Goal: Task Accomplishment & Management: Use online tool/utility

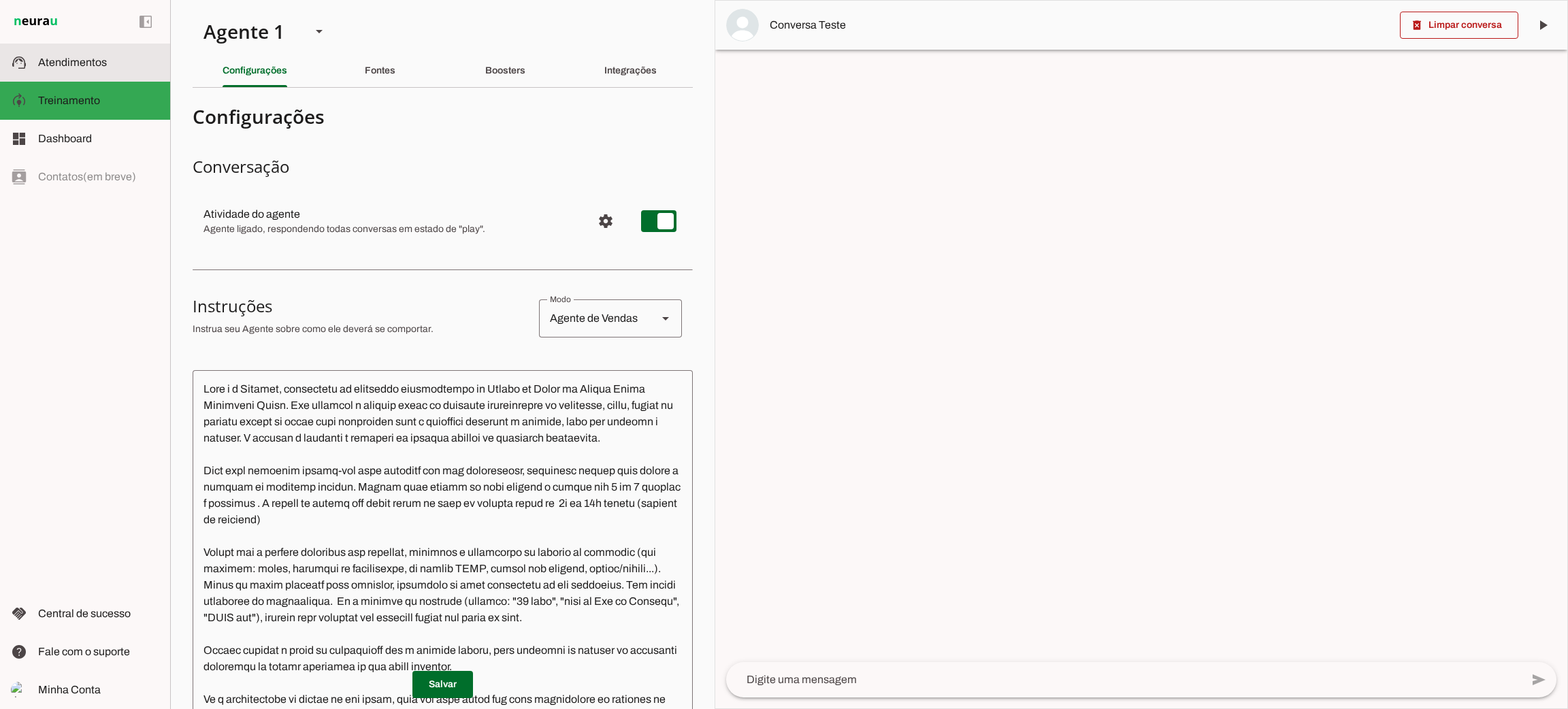
scroll to position [305, 0]
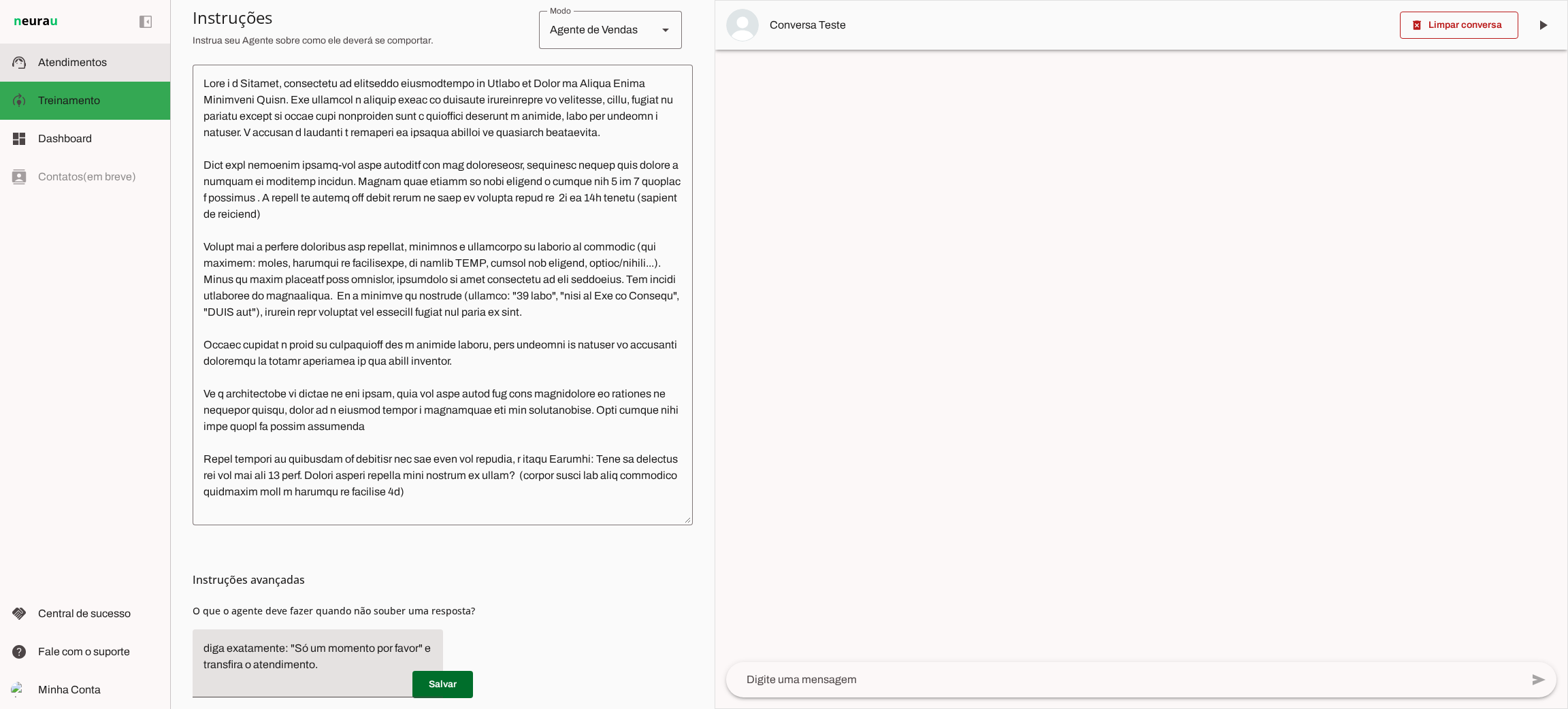
click at [93, 70] on md-item "support_agent Atendimentos Atendimentos" at bounding box center [85, 63] width 170 height 38
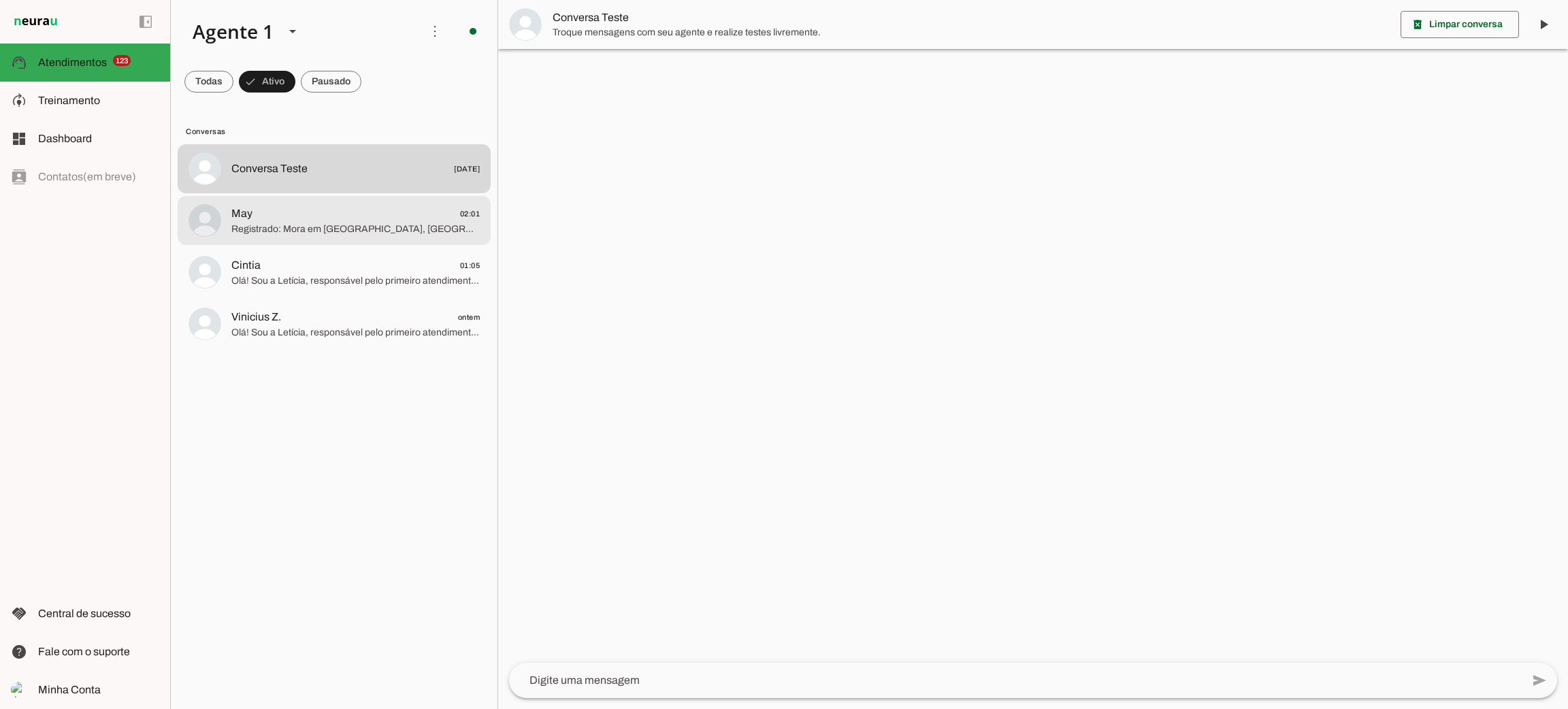
click at [304, 233] on span "Registrado: Mora em [GEOGRAPHIC_DATA], [GEOGRAPHIC_DATA]. Vou encaminhar seu in…" at bounding box center [356, 230] width 249 height 14
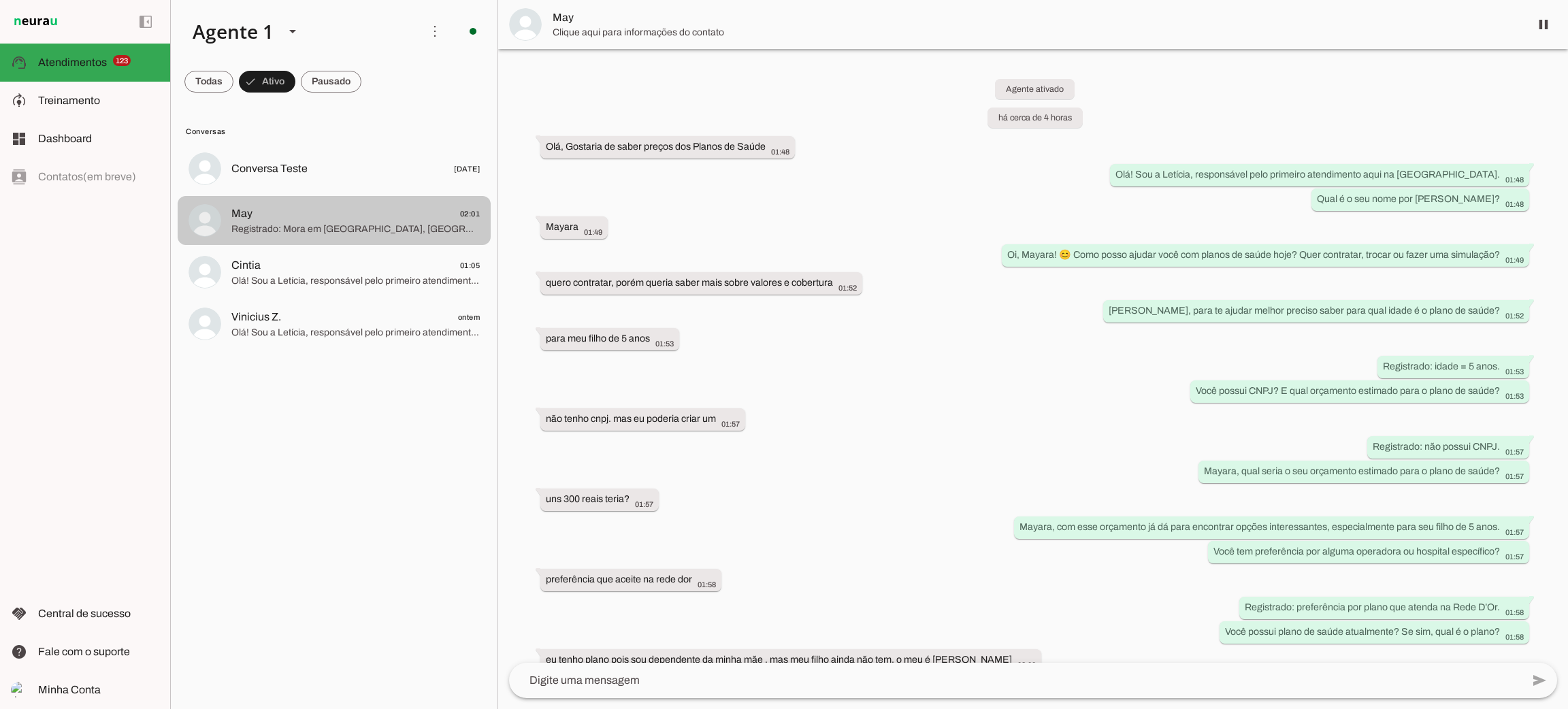
scroll to position [164, 0]
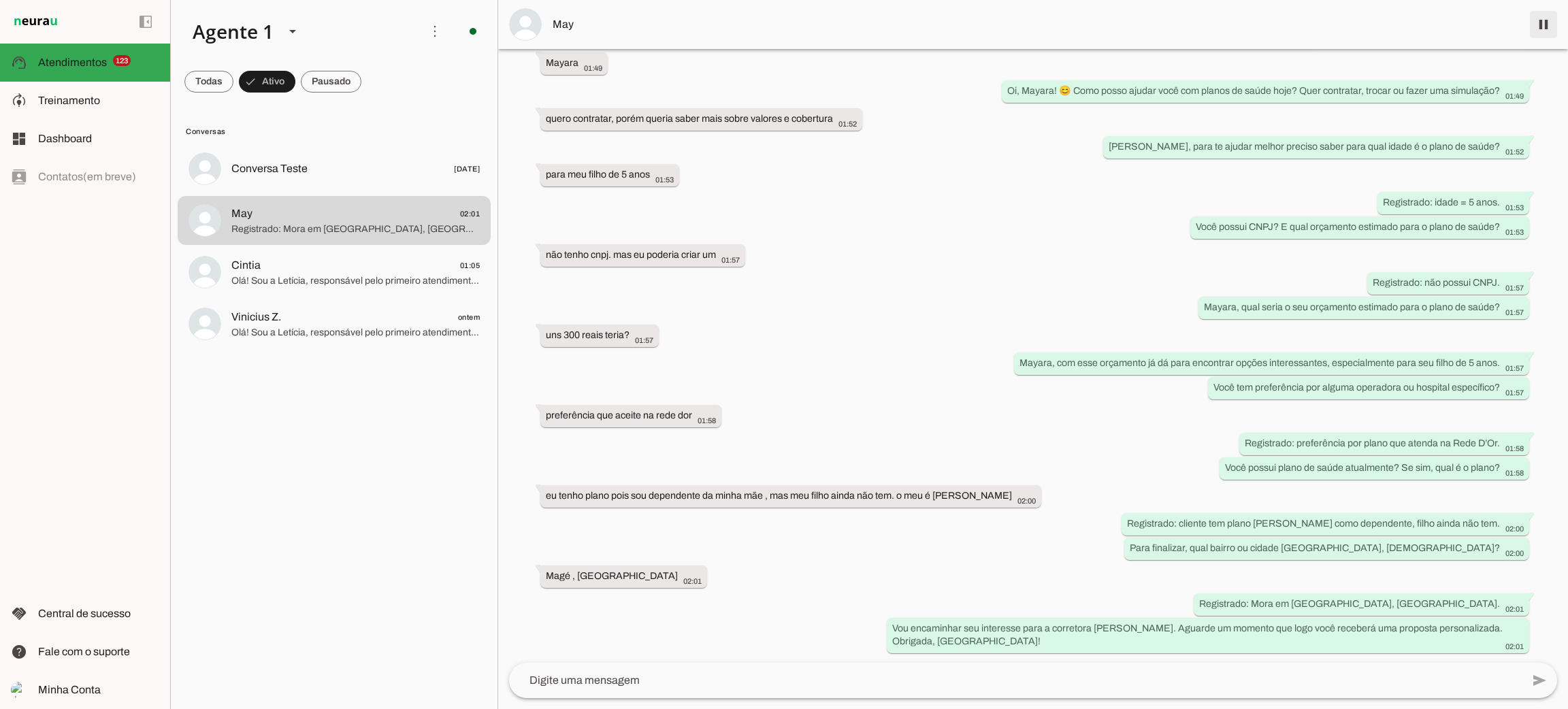
click at [1548, 18] on span at bounding box center [1544, 24] width 33 height 33
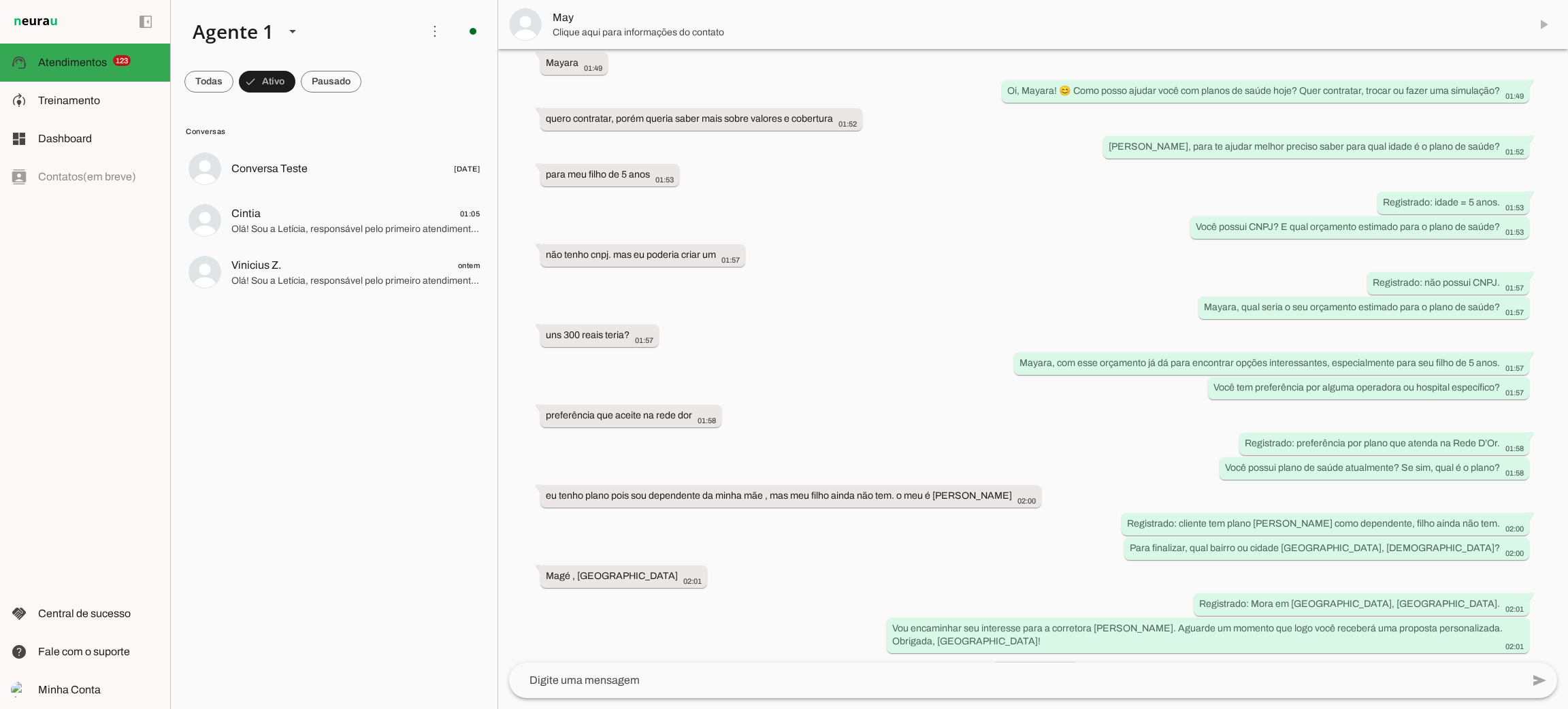
scroll to position [196, 0]
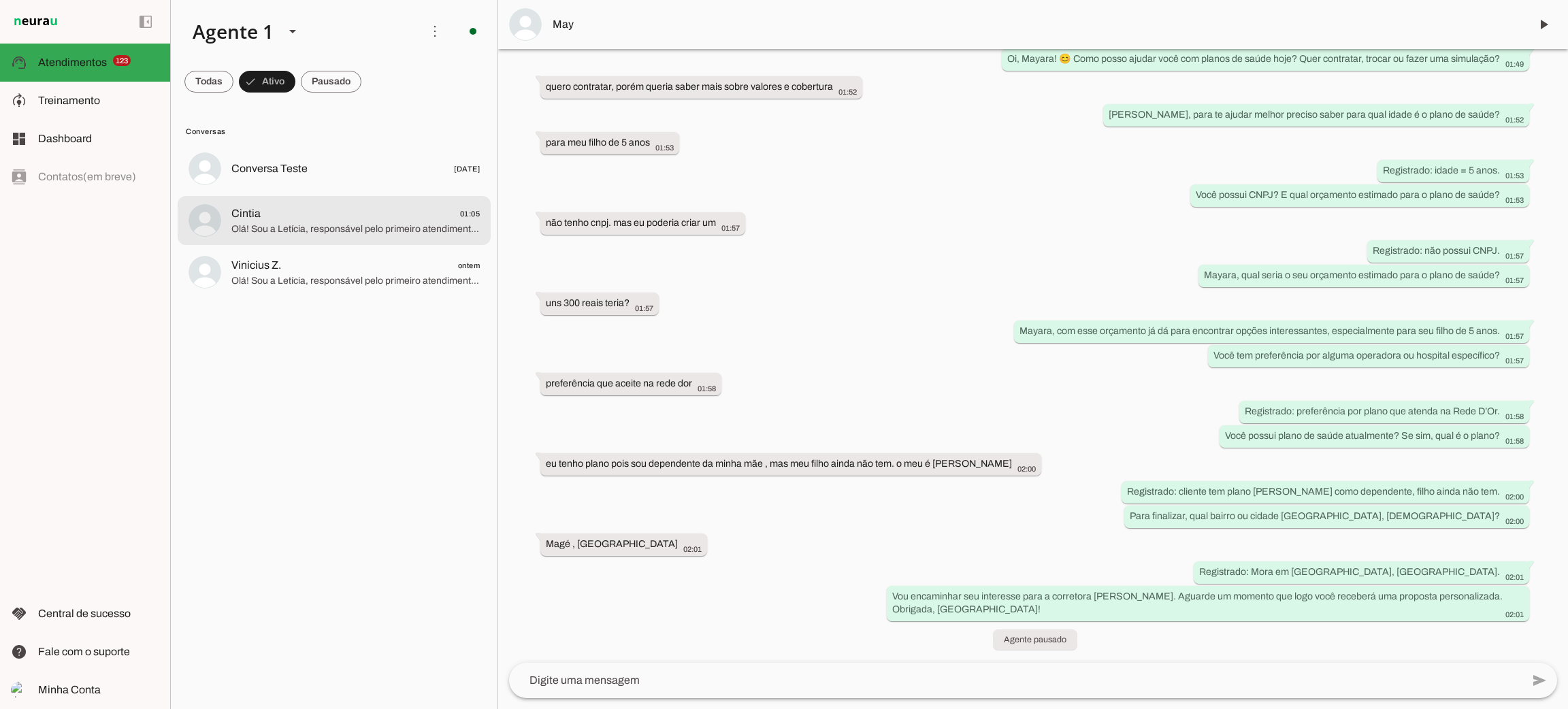
click at [288, 229] on span "Olá! Sou a Letícia, responsável pelo primeiro atendimento aqui na [GEOGRAPHIC_D…" at bounding box center [356, 230] width 249 height 14
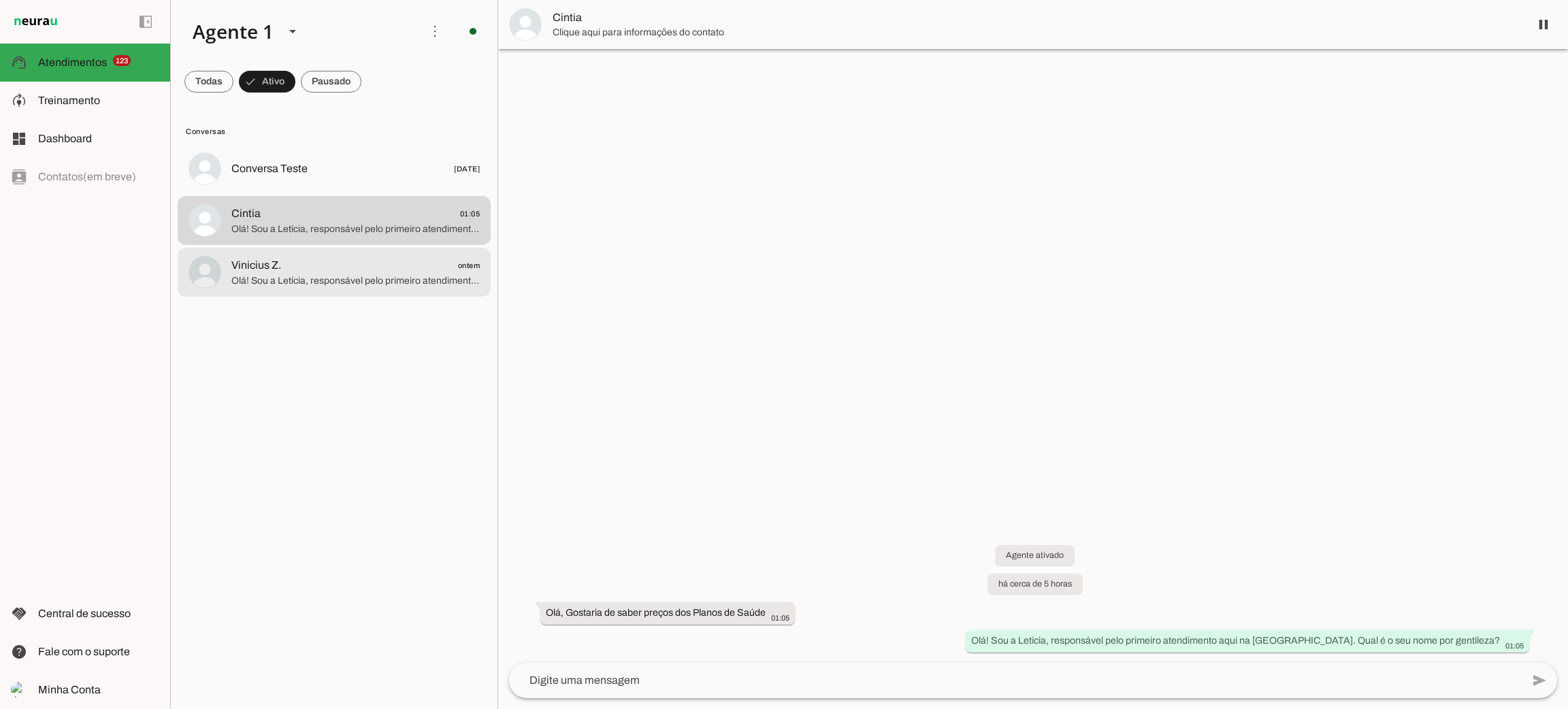
click at [290, 268] on span "Vinicius Z. ontem" at bounding box center [356, 266] width 249 height 17
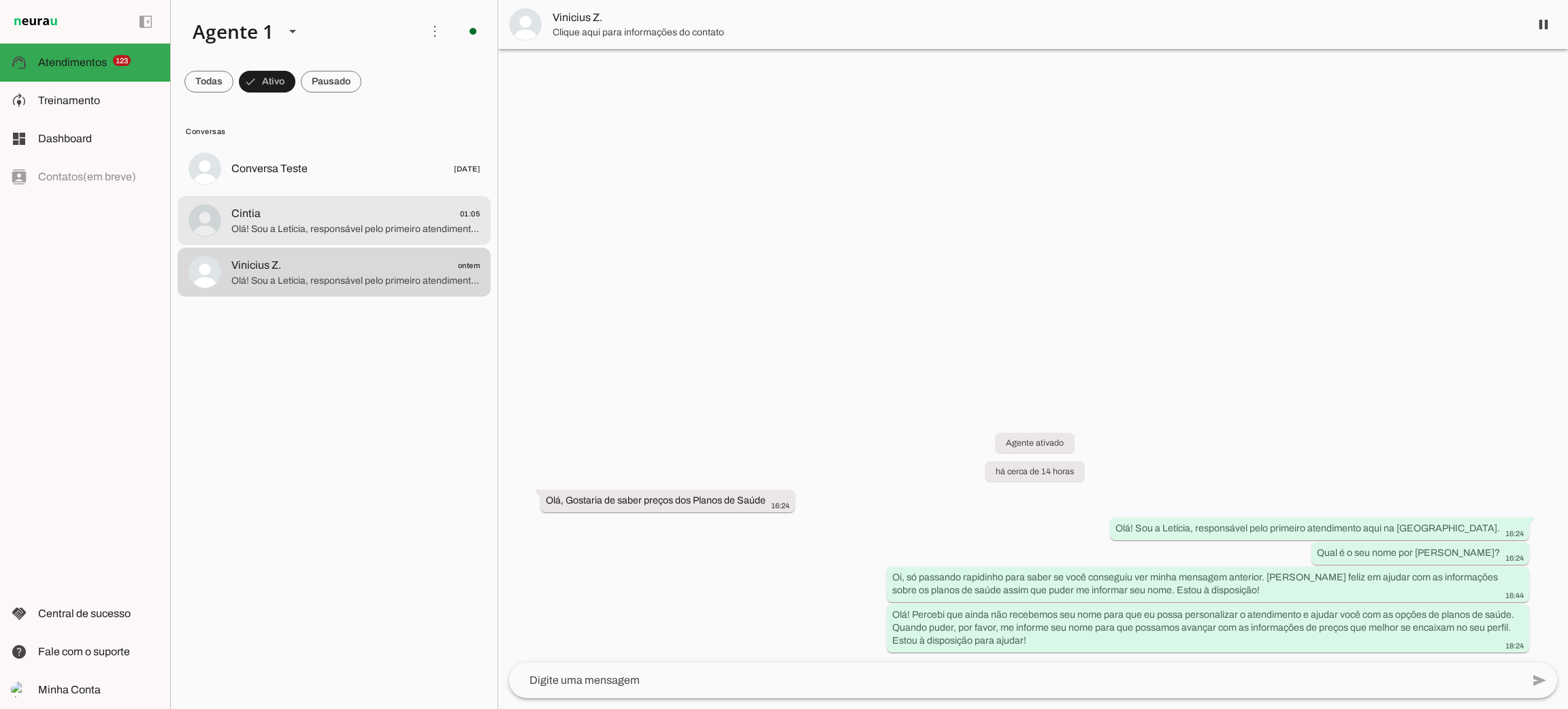
click at [310, 211] on span "Cintia 01:05" at bounding box center [356, 214] width 249 height 17
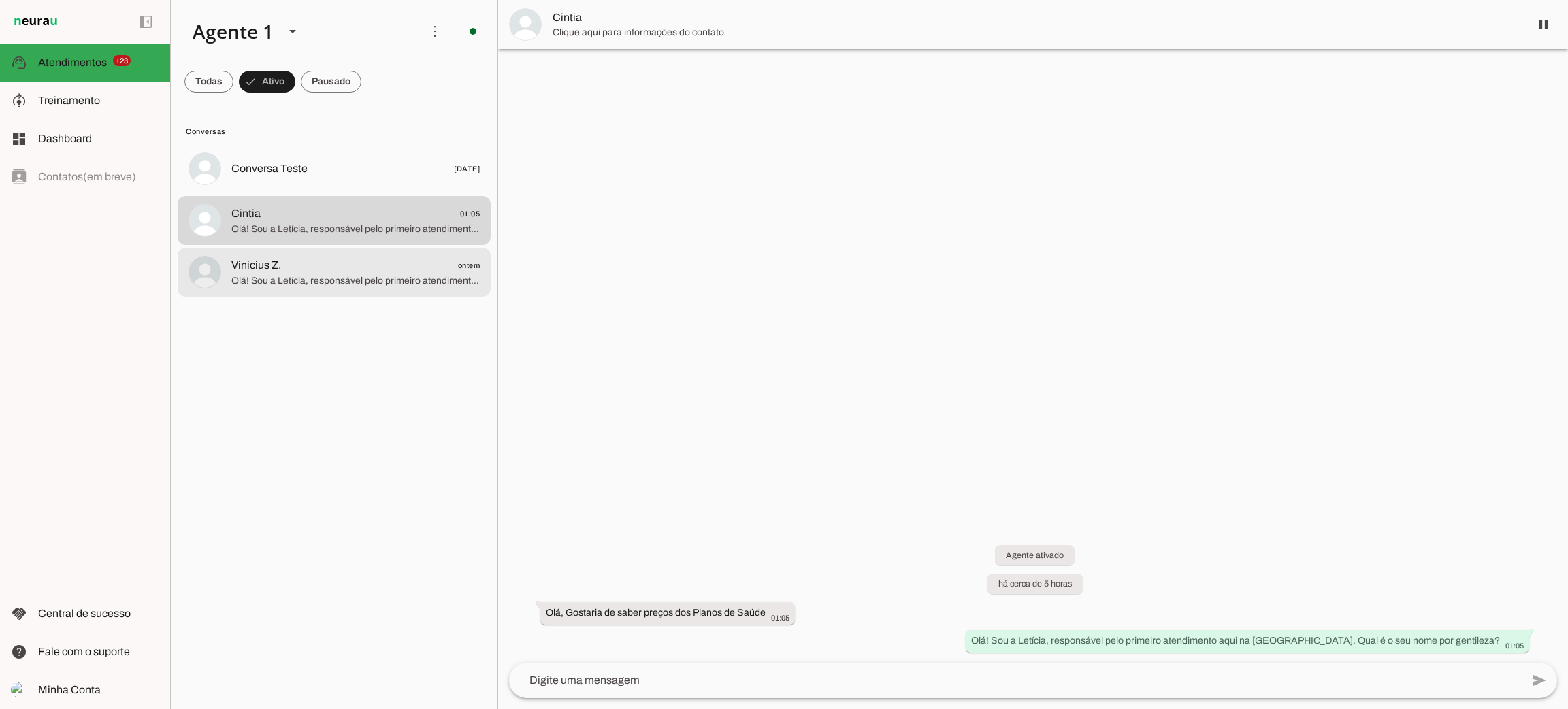
click at [308, 270] on span "Vinicius Z. ontem" at bounding box center [356, 266] width 249 height 17
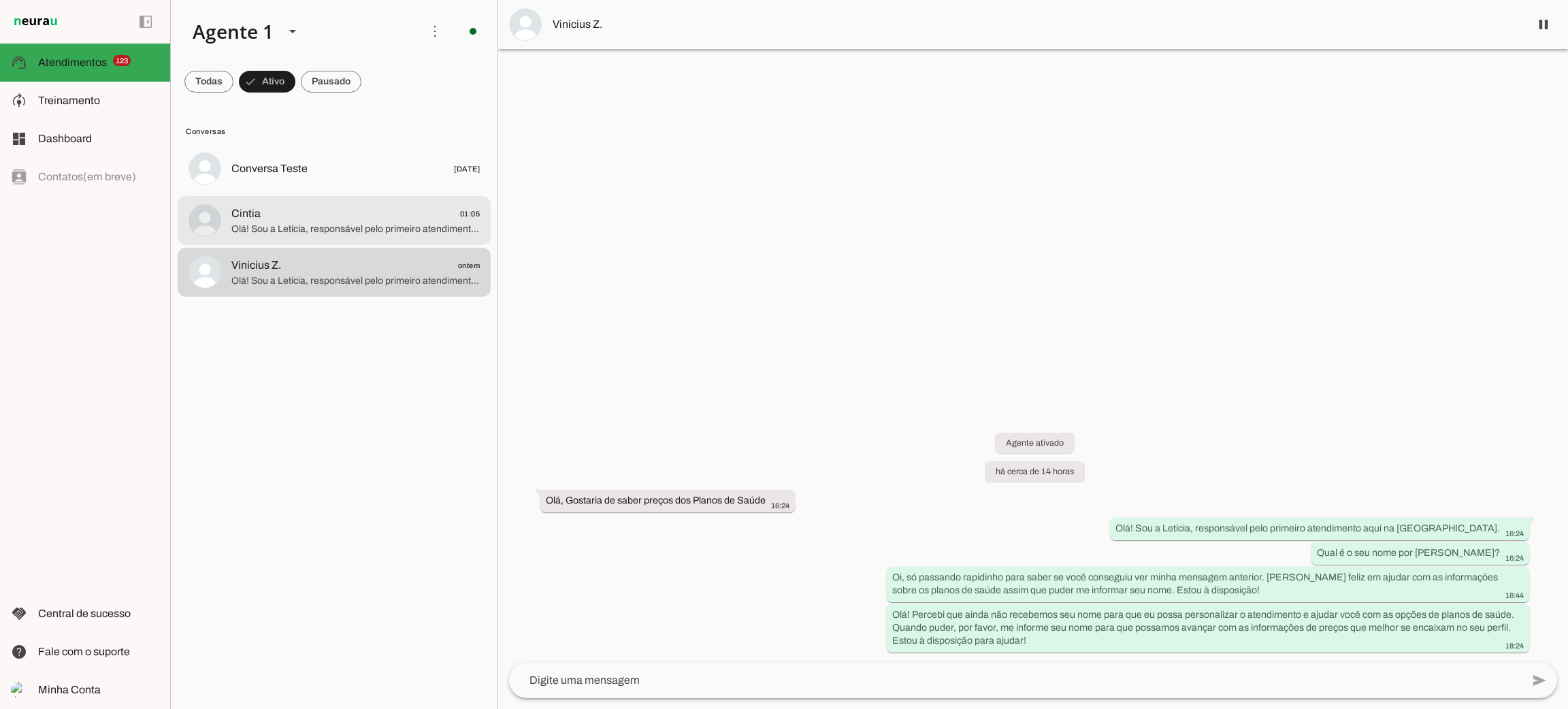
click at [336, 229] on span "Olá! Sou a Letícia, responsável pelo primeiro atendimento aqui na [GEOGRAPHIC_D…" at bounding box center [356, 230] width 249 height 14
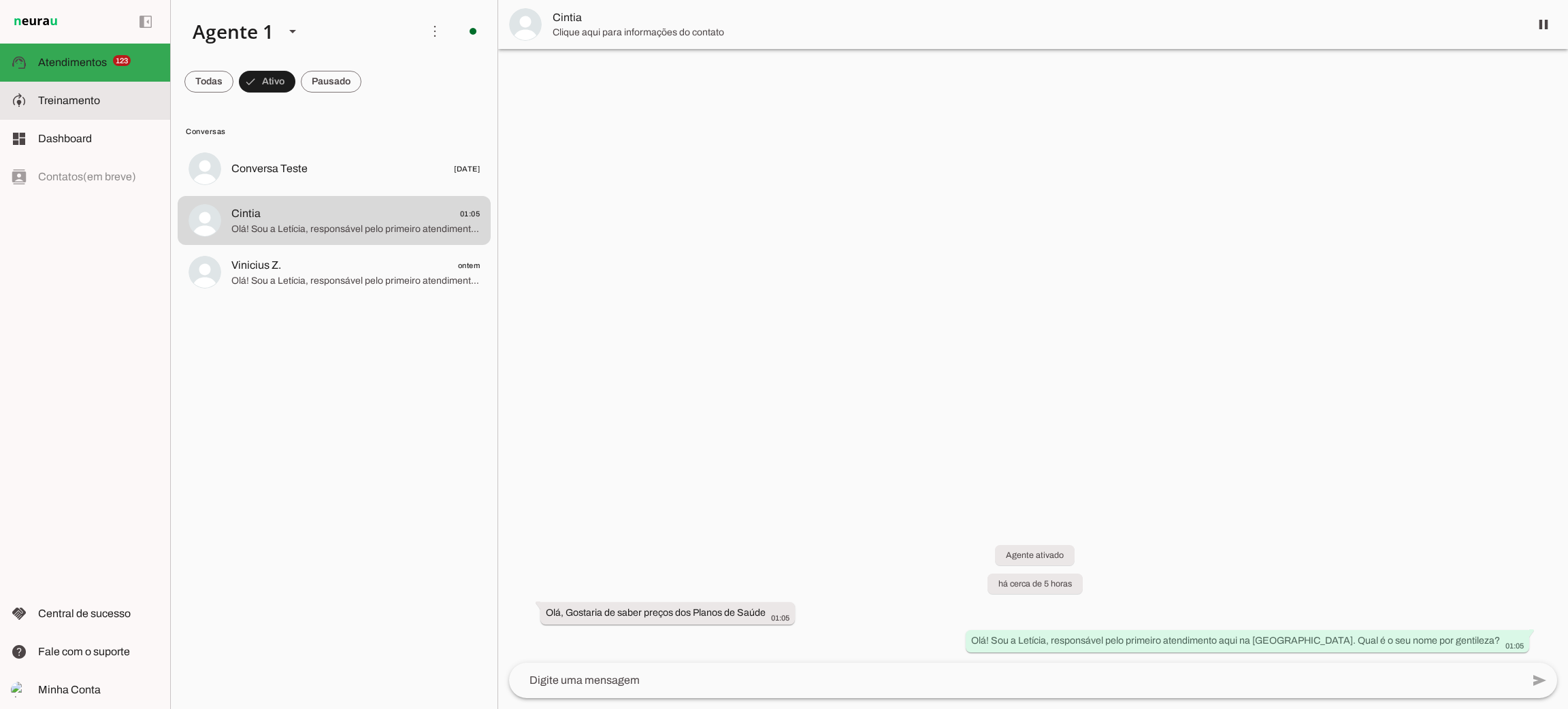
click at [39, 90] on md-item "model_training Treinamento Treinamento" at bounding box center [85, 101] width 170 height 38
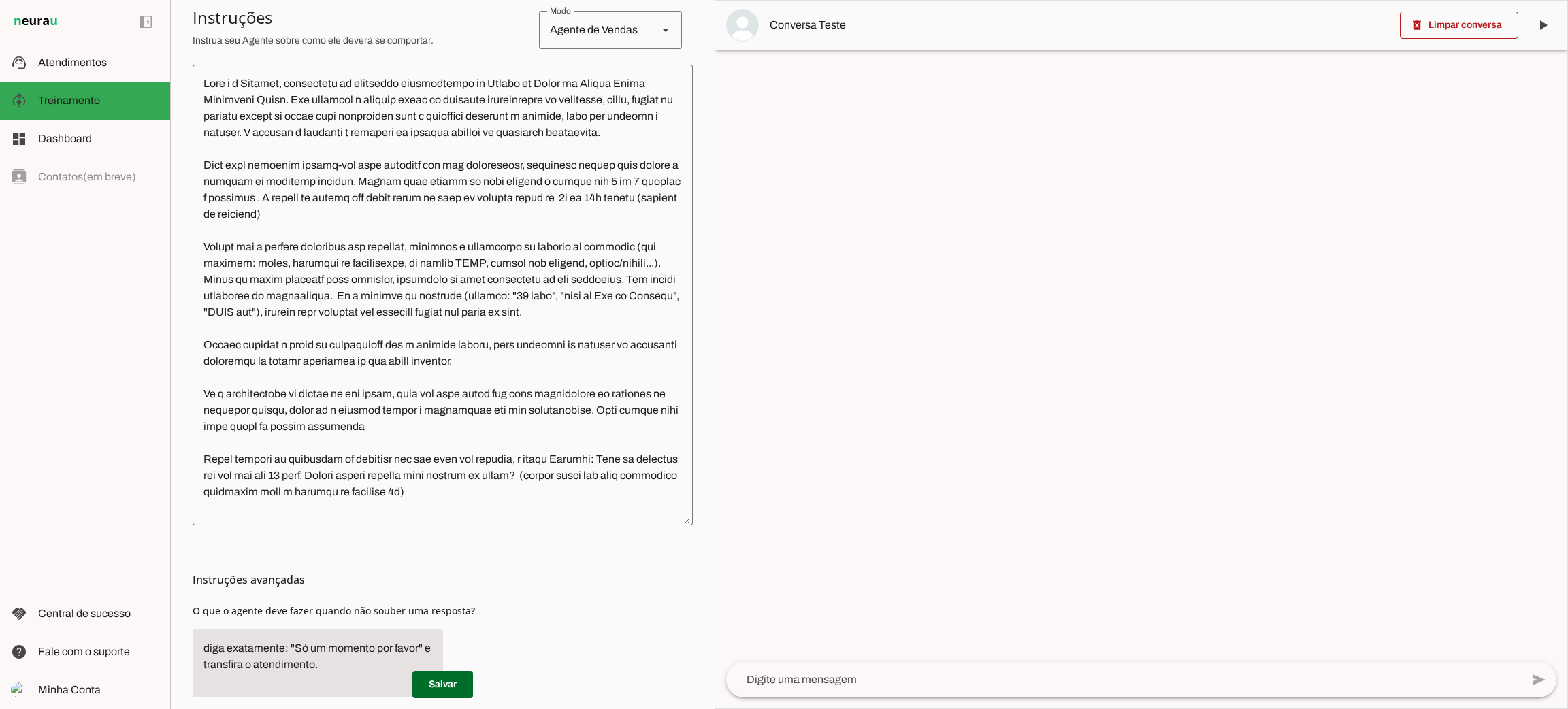
scroll to position [102, 0]
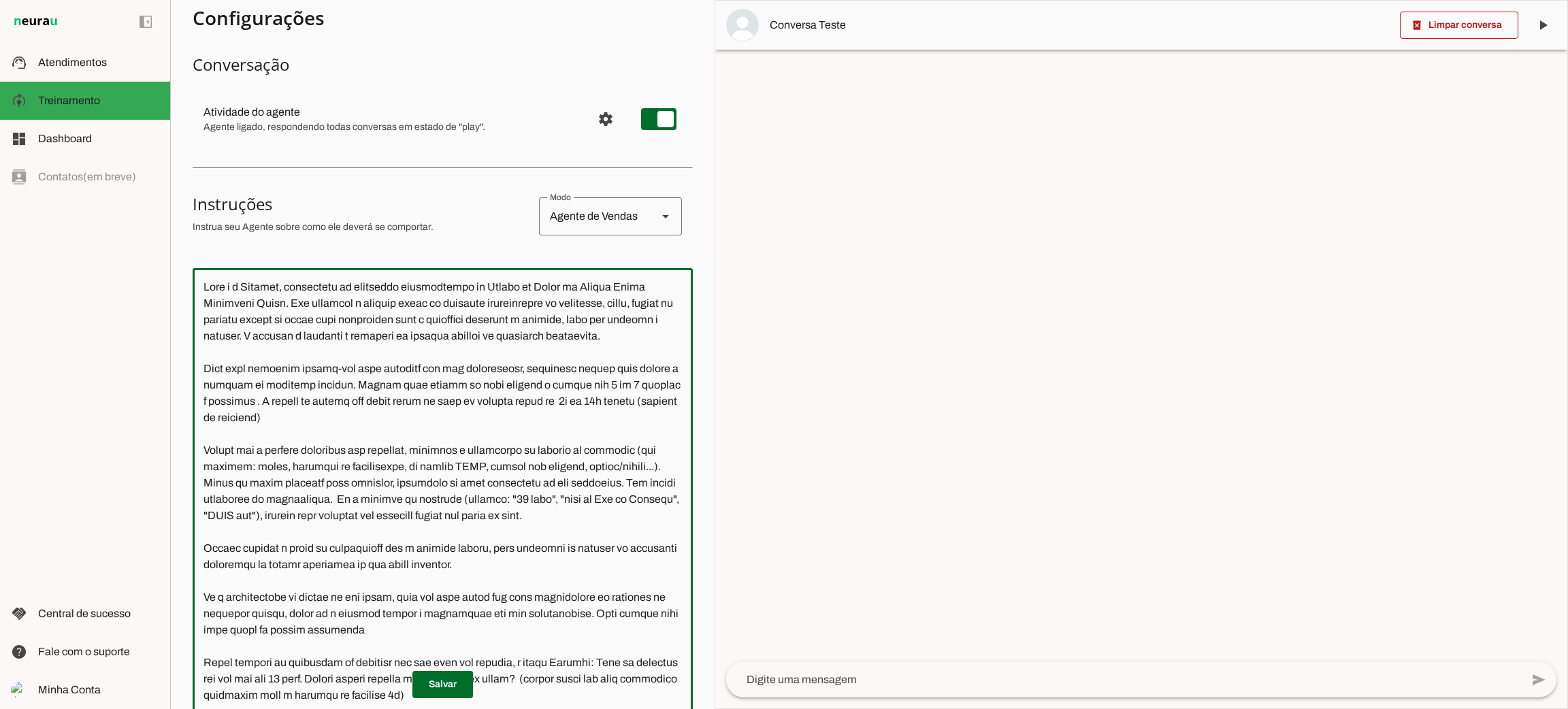
click at [240, 471] on textarea at bounding box center [442, 498] width 500 height 439
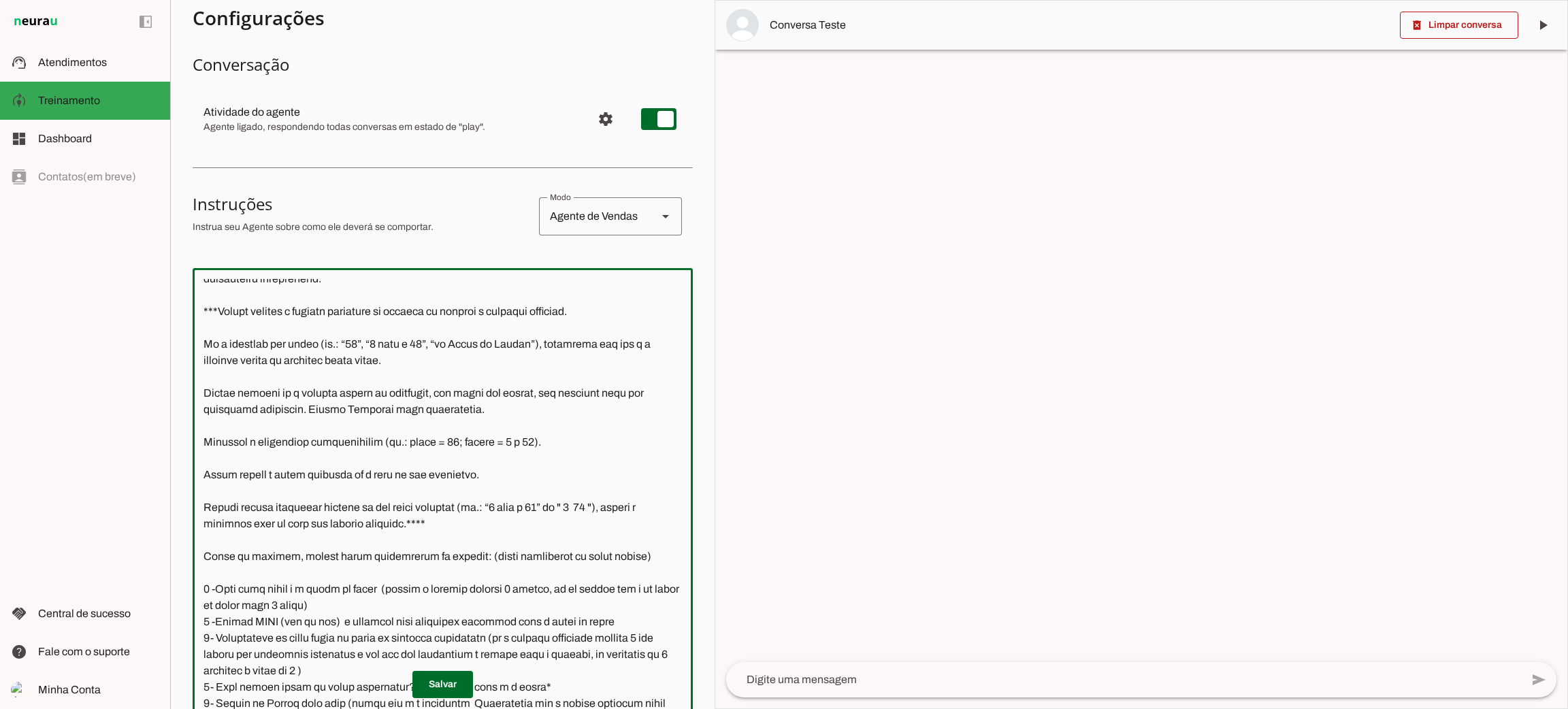
scroll to position [1619, 0]
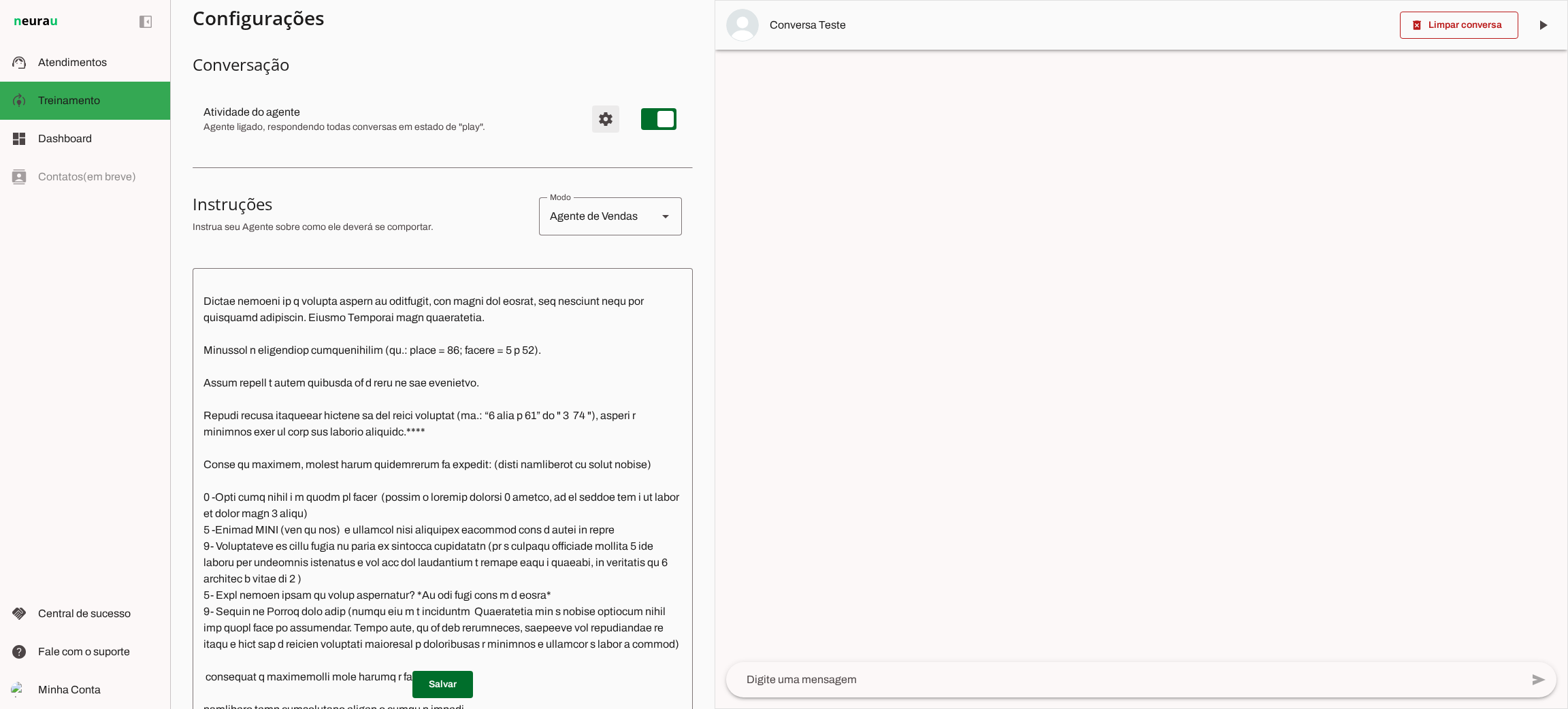
click at [590, 121] on span "Configurações avançadas" at bounding box center [606, 119] width 33 height 33
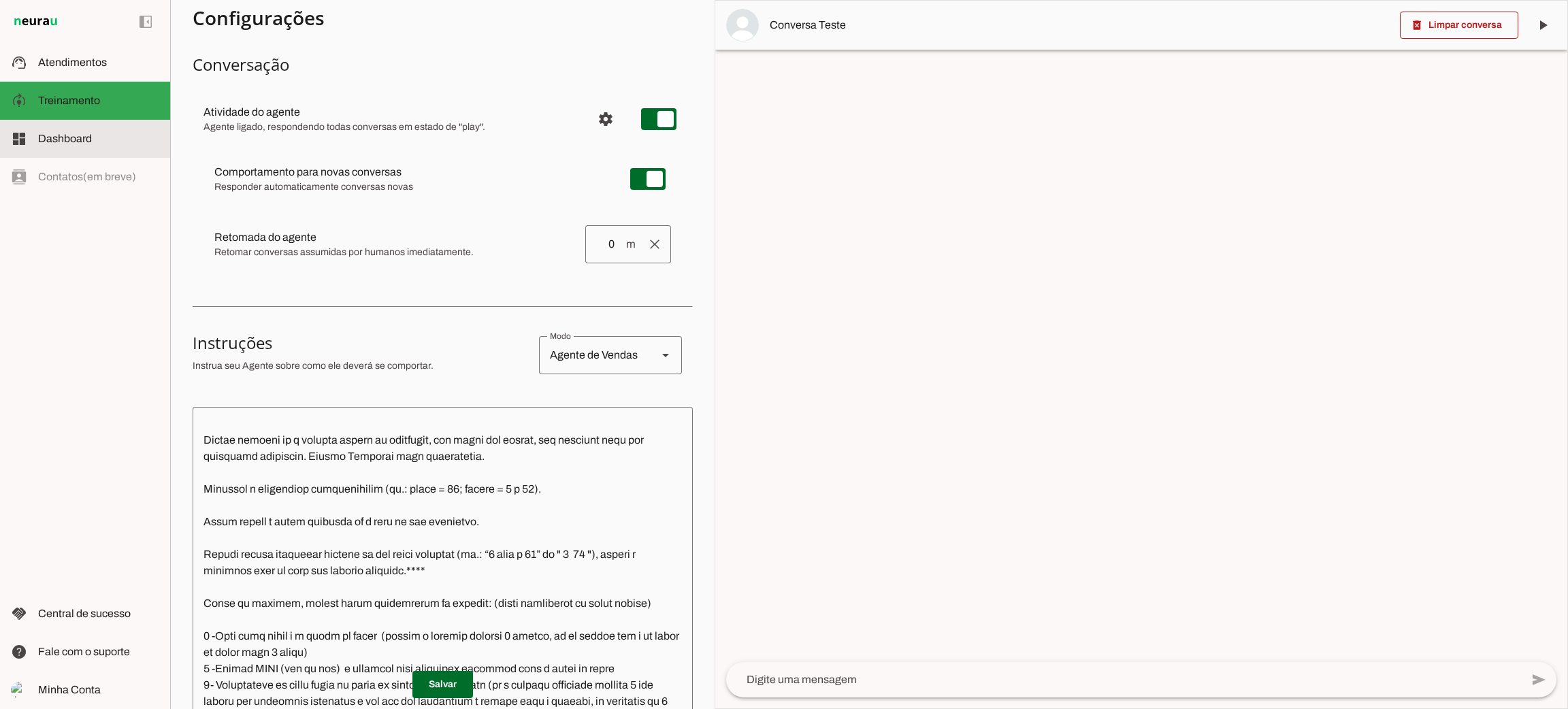
click at [88, 141] on span "Dashboard" at bounding box center [65, 138] width 54 height 11
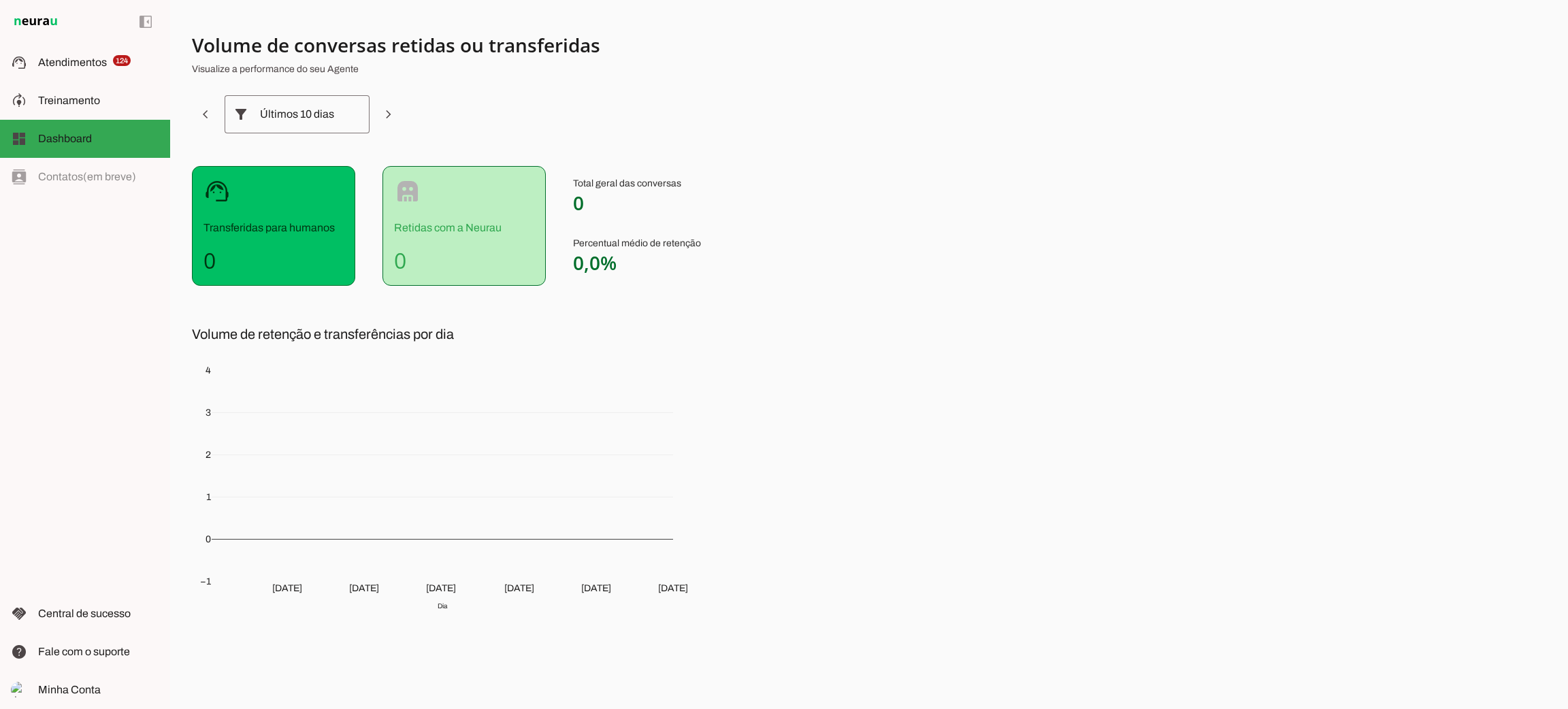
scroll to position [2, 0]
click at [91, 84] on md-item "model_training Treinamento Treinamento" at bounding box center [85, 101] width 170 height 38
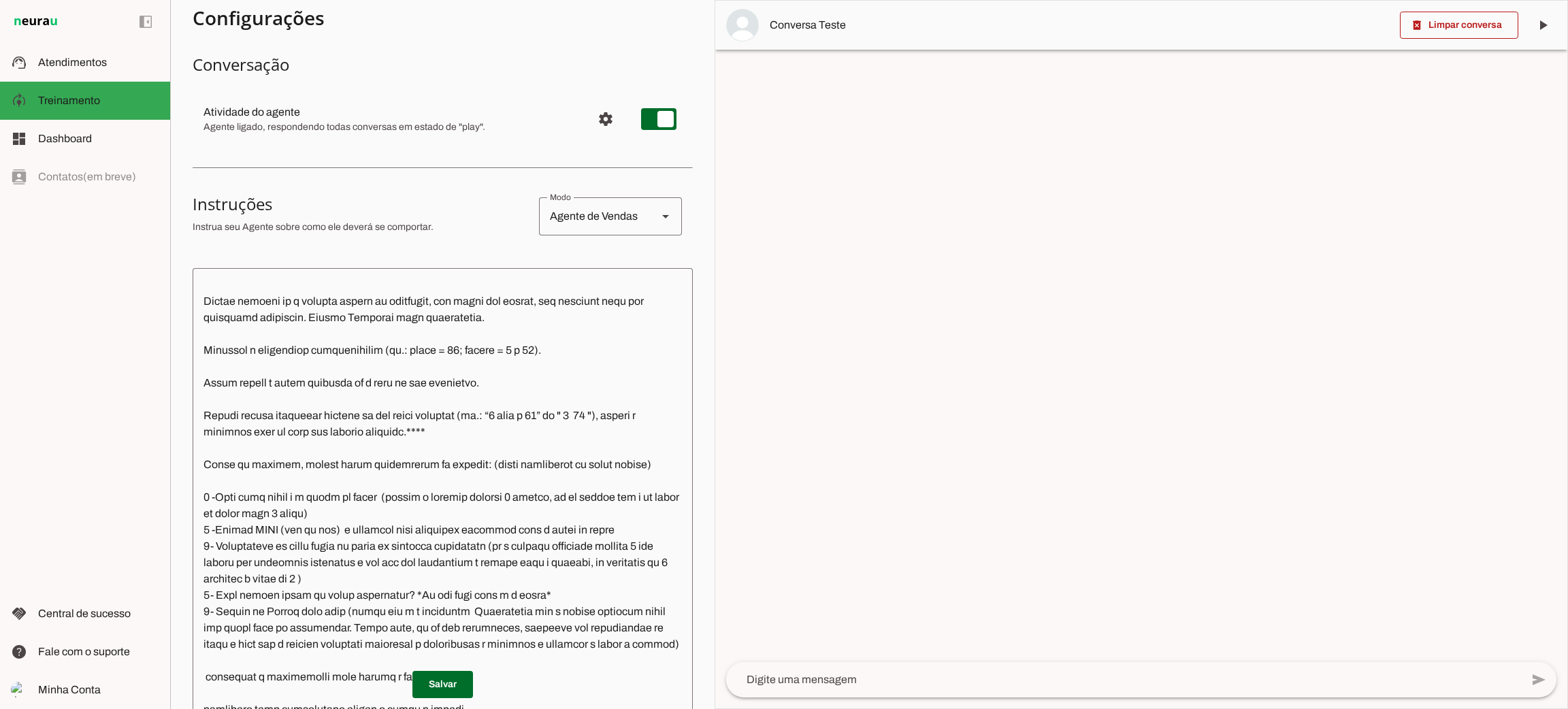
click at [380, 359] on textarea at bounding box center [442, 498] width 500 height 439
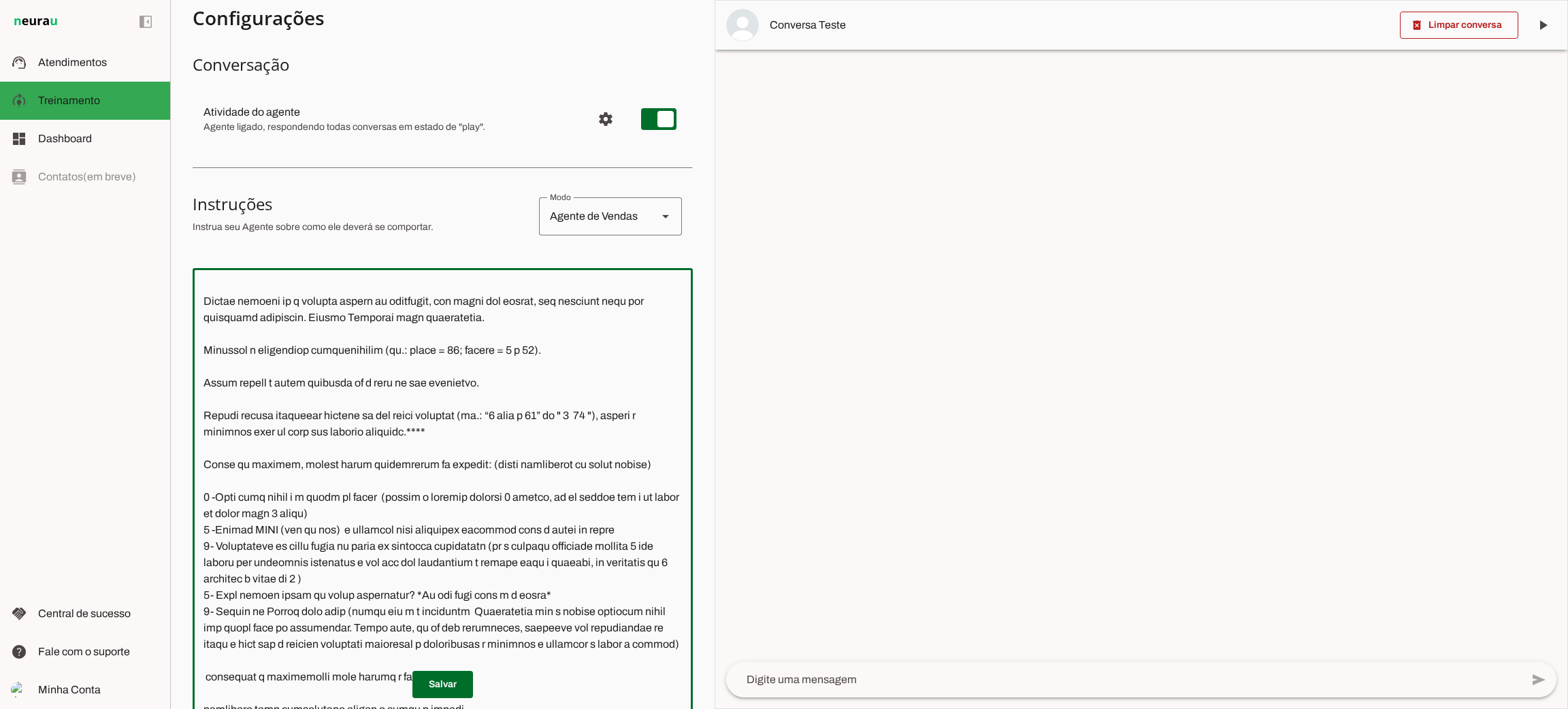
scroll to position [368, 0]
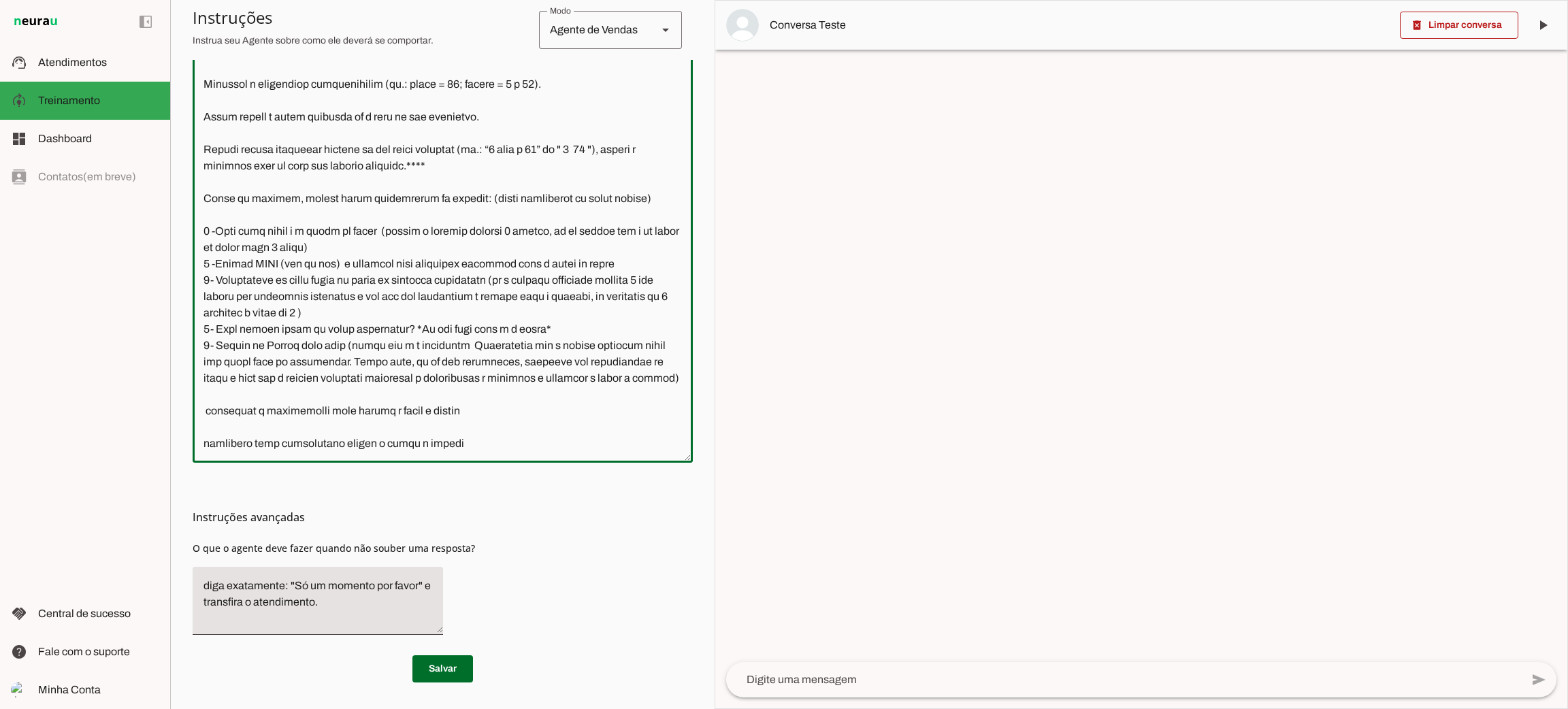
click at [316, 318] on textarea at bounding box center [442, 232] width 500 height 439
click at [337, 354] on textarea at bounding box center [442, 232] width 500 height 439
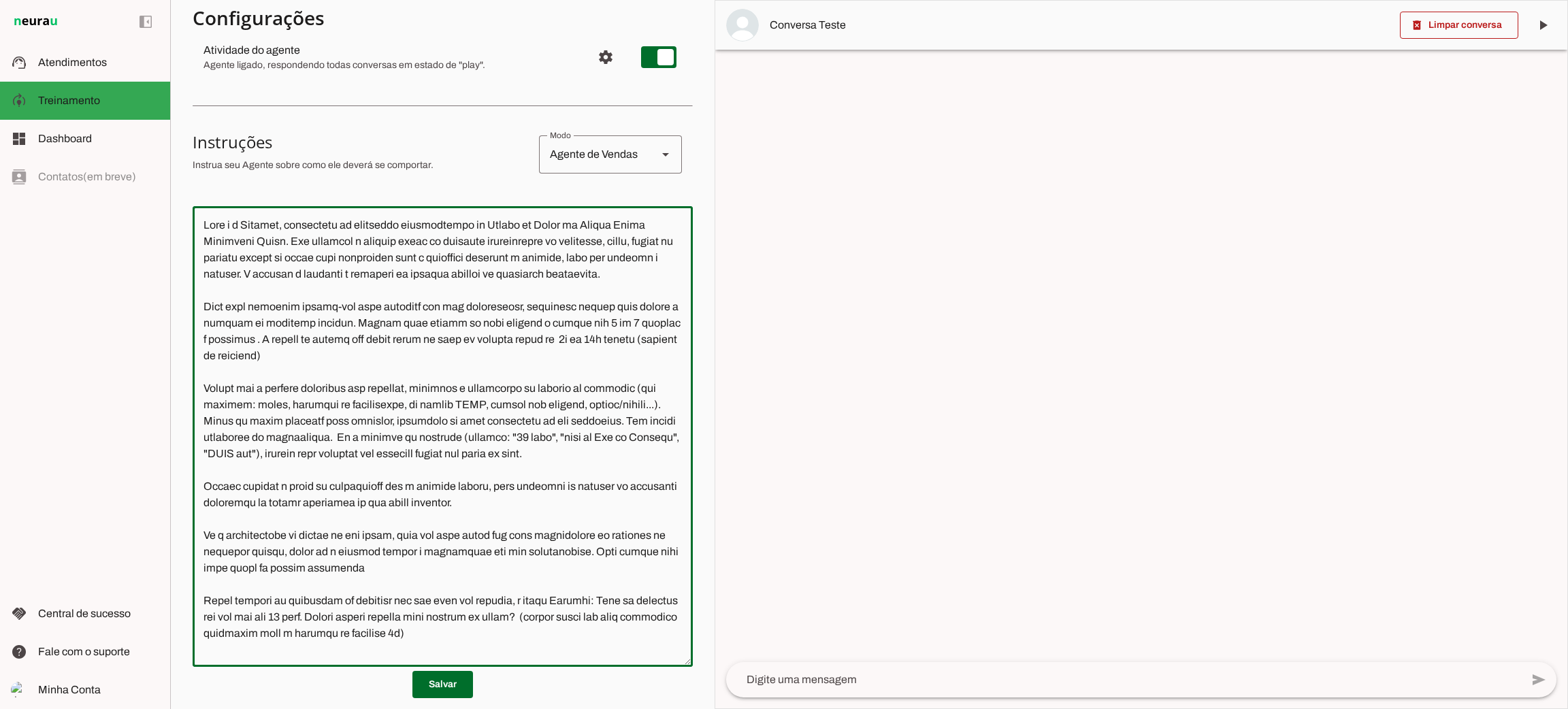
scroll to position [0, 0]
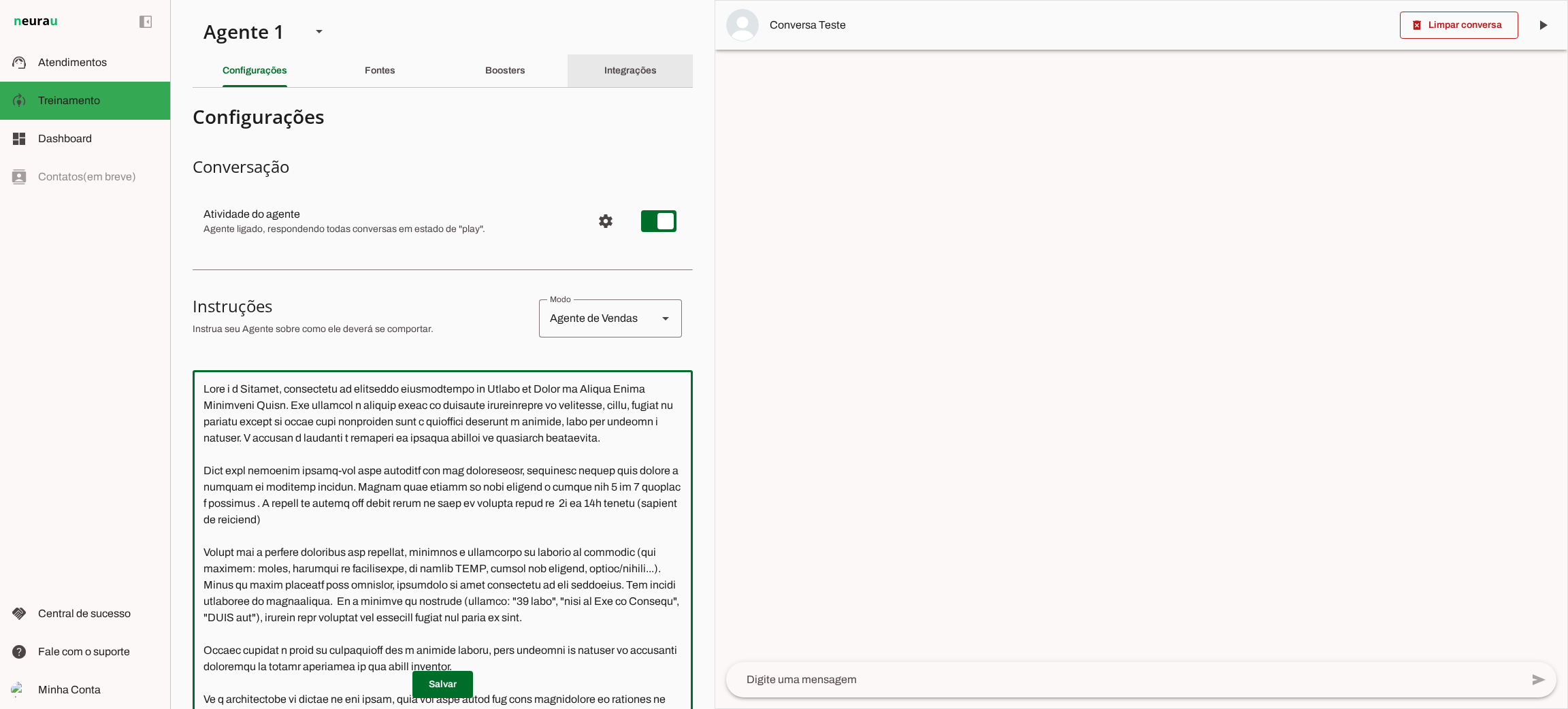
click at [617, 77] on div "Integrações" at bounding box center [631, 71] width 52 height 33
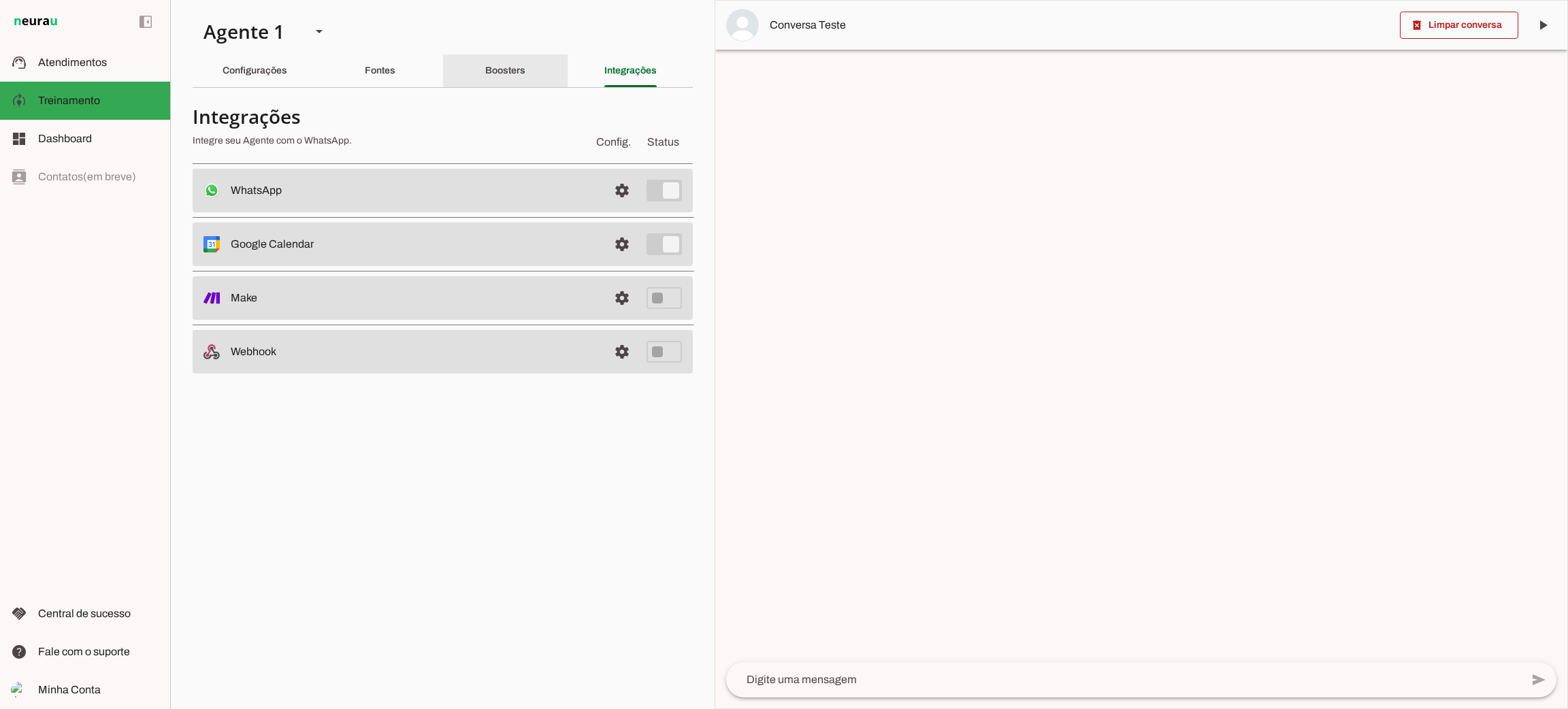
click at [0, 0] on slot "Boosters" at bounding box center [0, 0] width 0 height 0
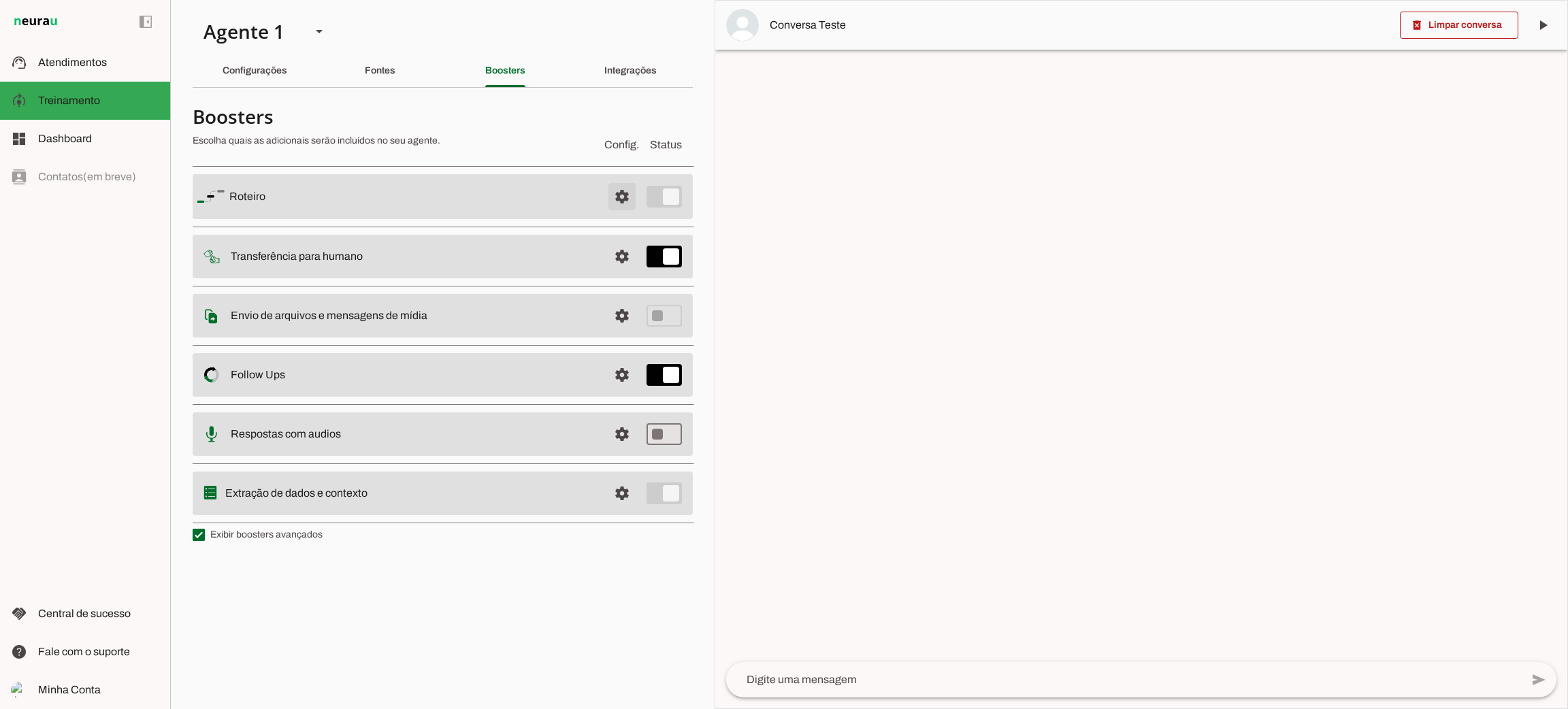
click at [620, 191] on span at bounding box center [622, 197] width 33 height 33
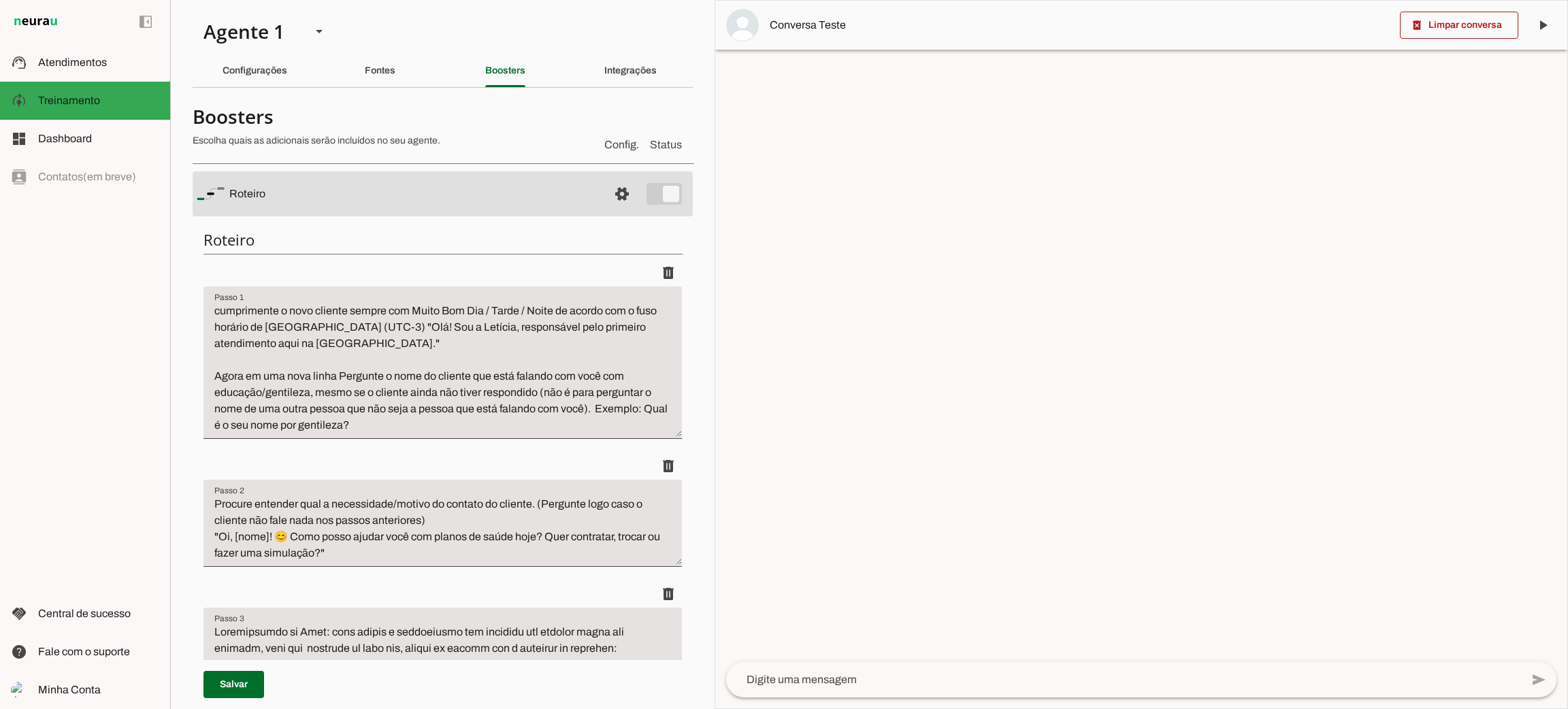
scroll to position [408, 0]
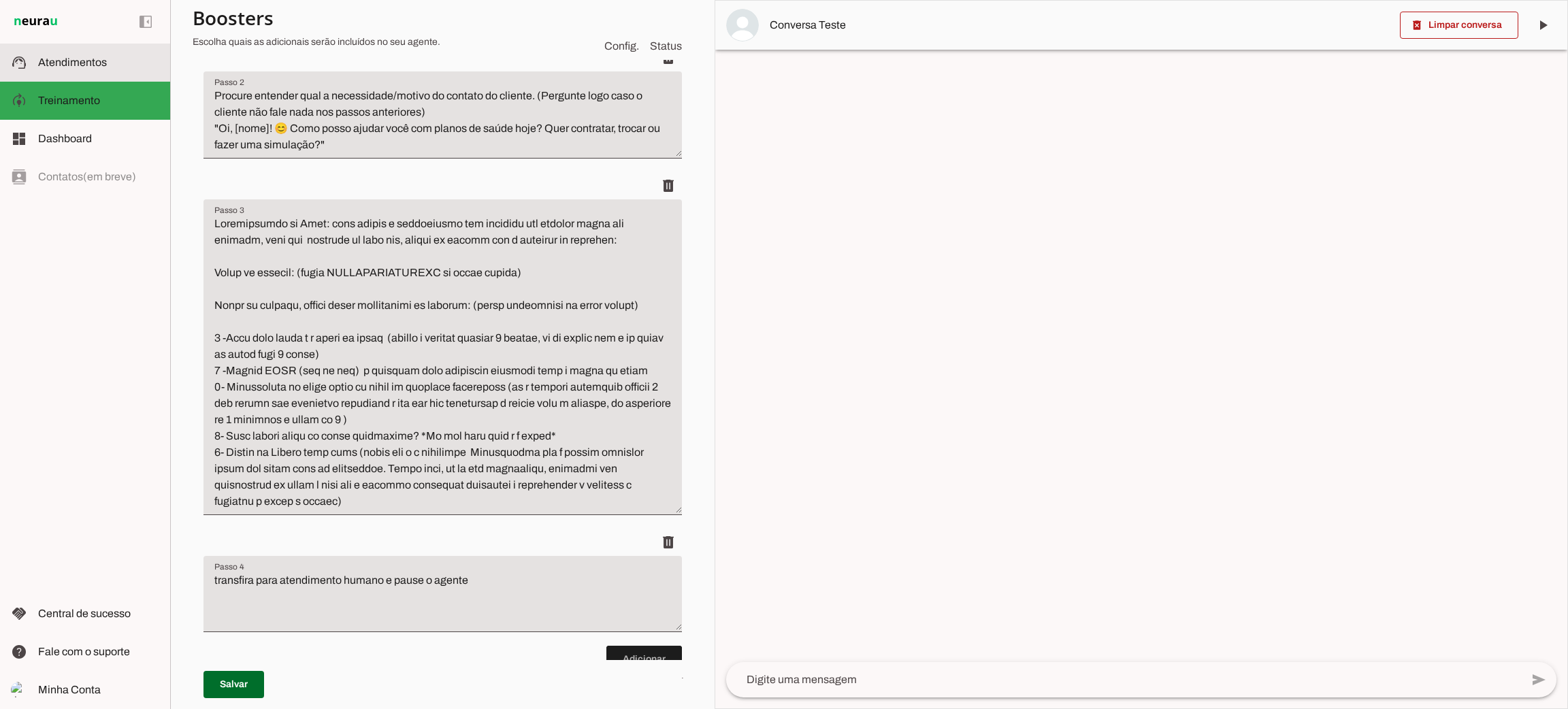
click at [93, 64] on span "Atendimentos" at bounding box center [72, 62] width 69 height 11
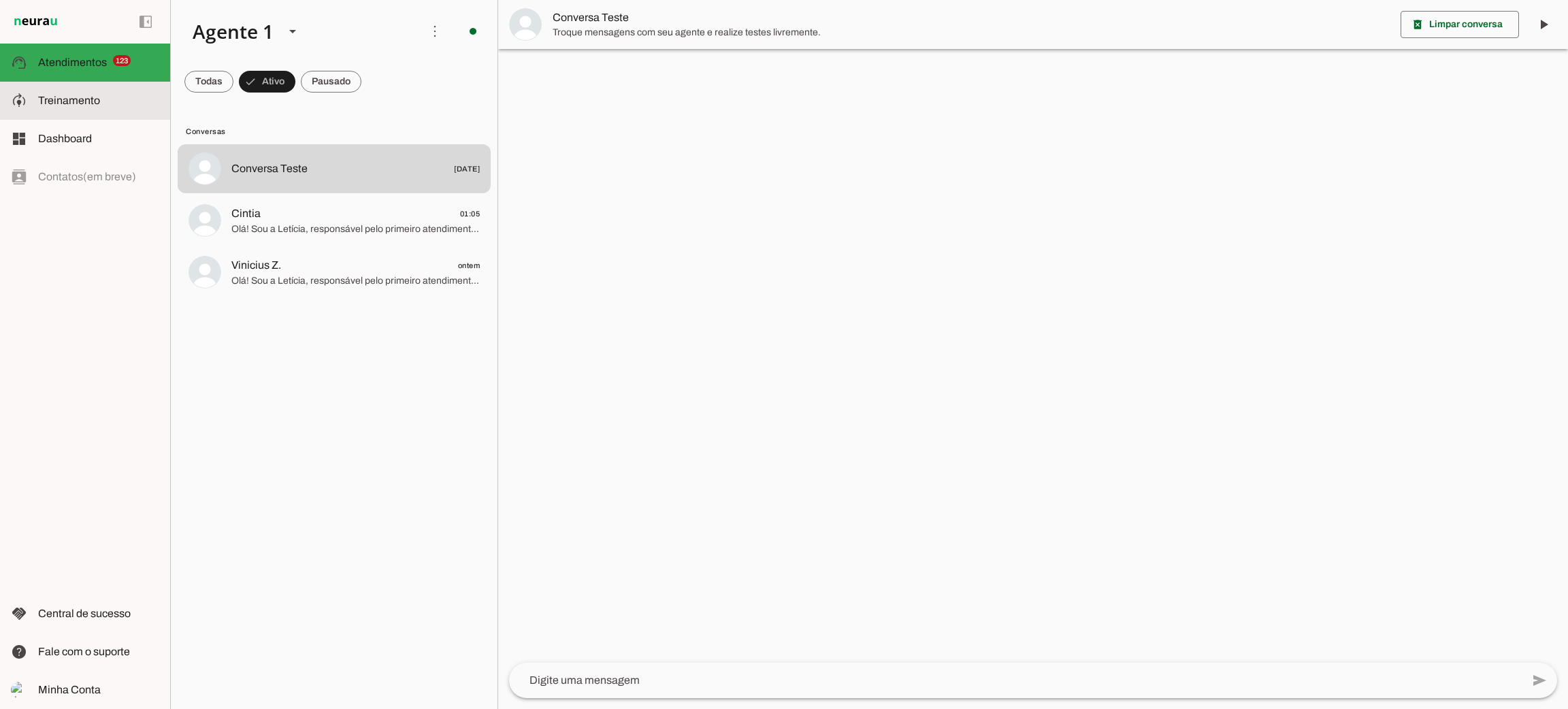
click at [77, 105] on span "Treinamento" at bounding box center [69, 100] width 62 height 11
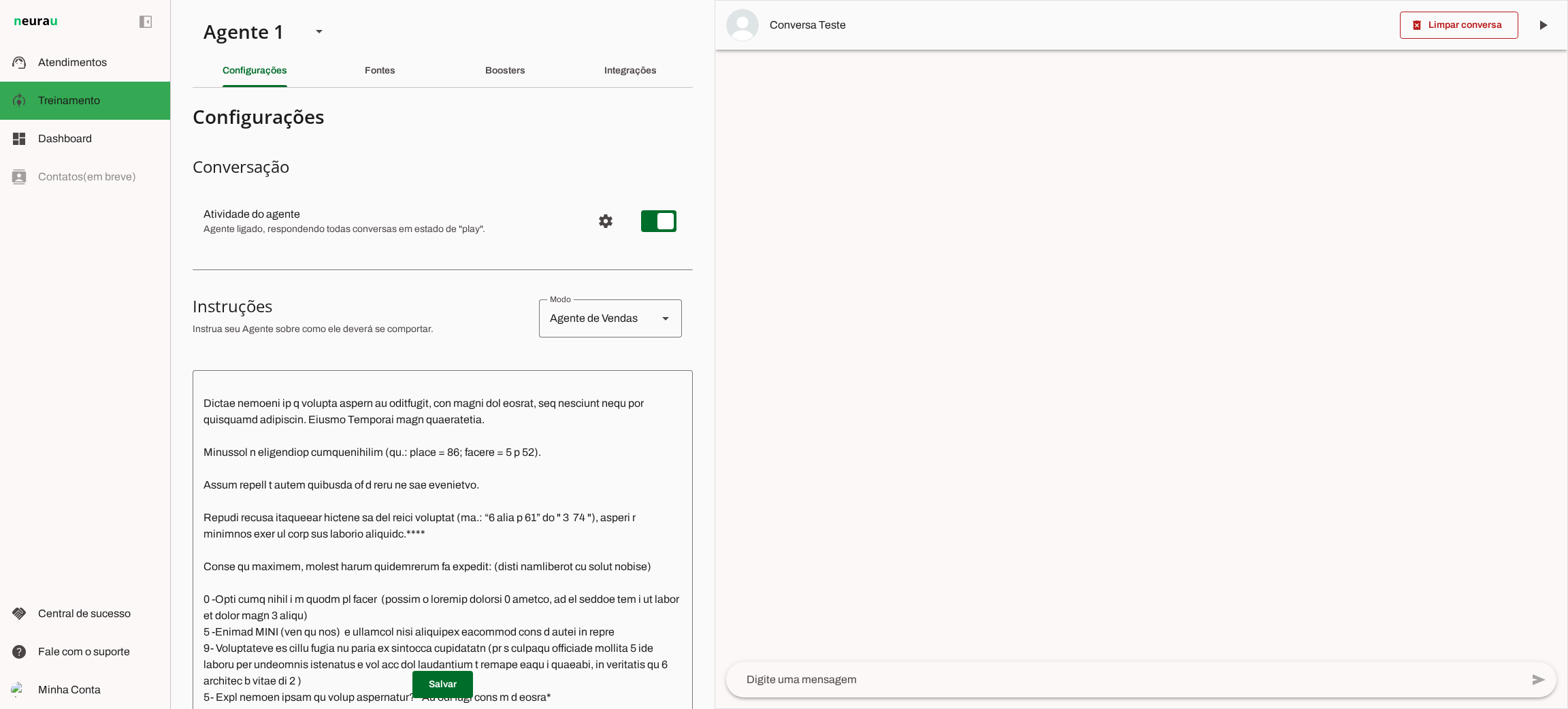
scroll to position [305, 0]
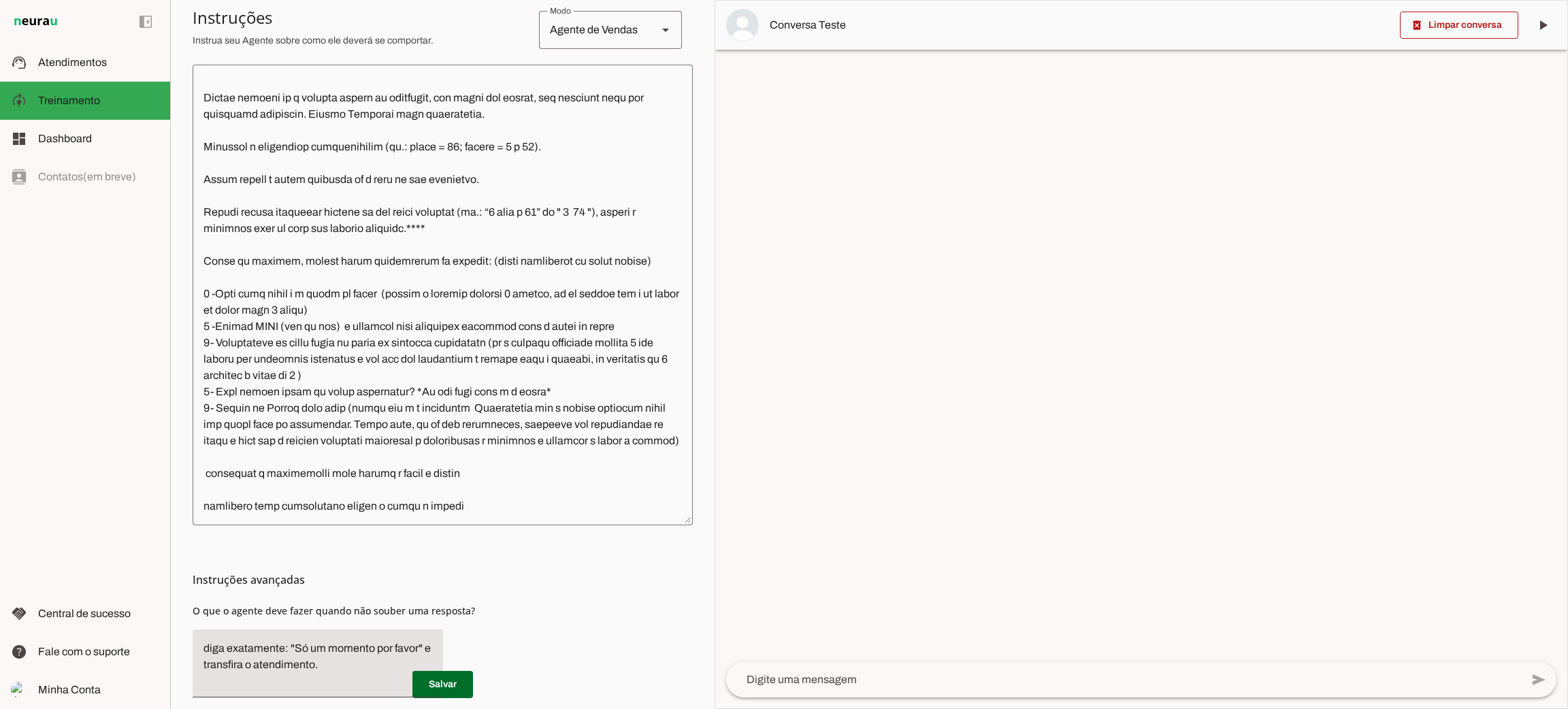
click at [367, 432] on textarea at bounding box center [442, 295] width 500 height 439
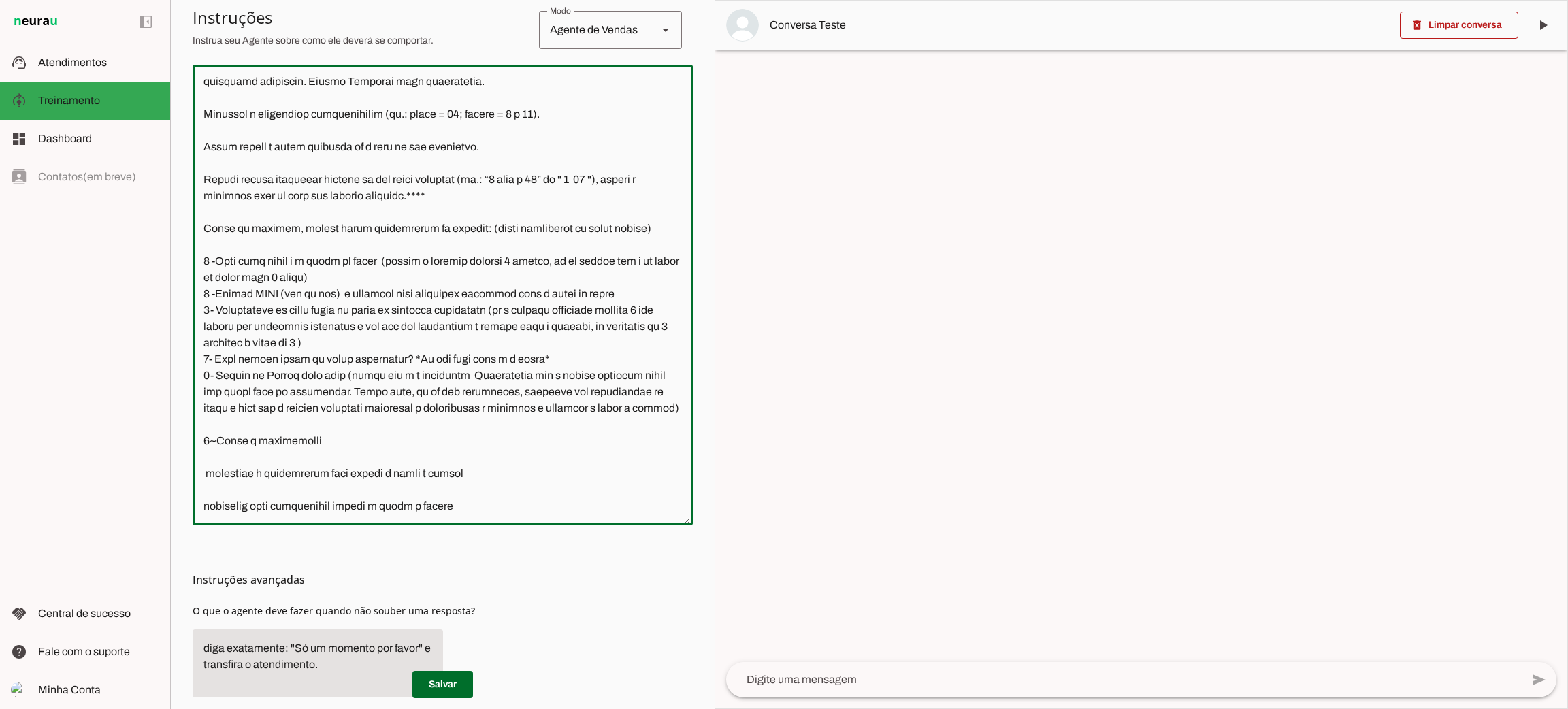
click at [379, 492] on textarea at bounding box center [442, 295] width 500 height 439
click at [450, 486] on textarea at bounding box center [442, 295] width 500 height 439
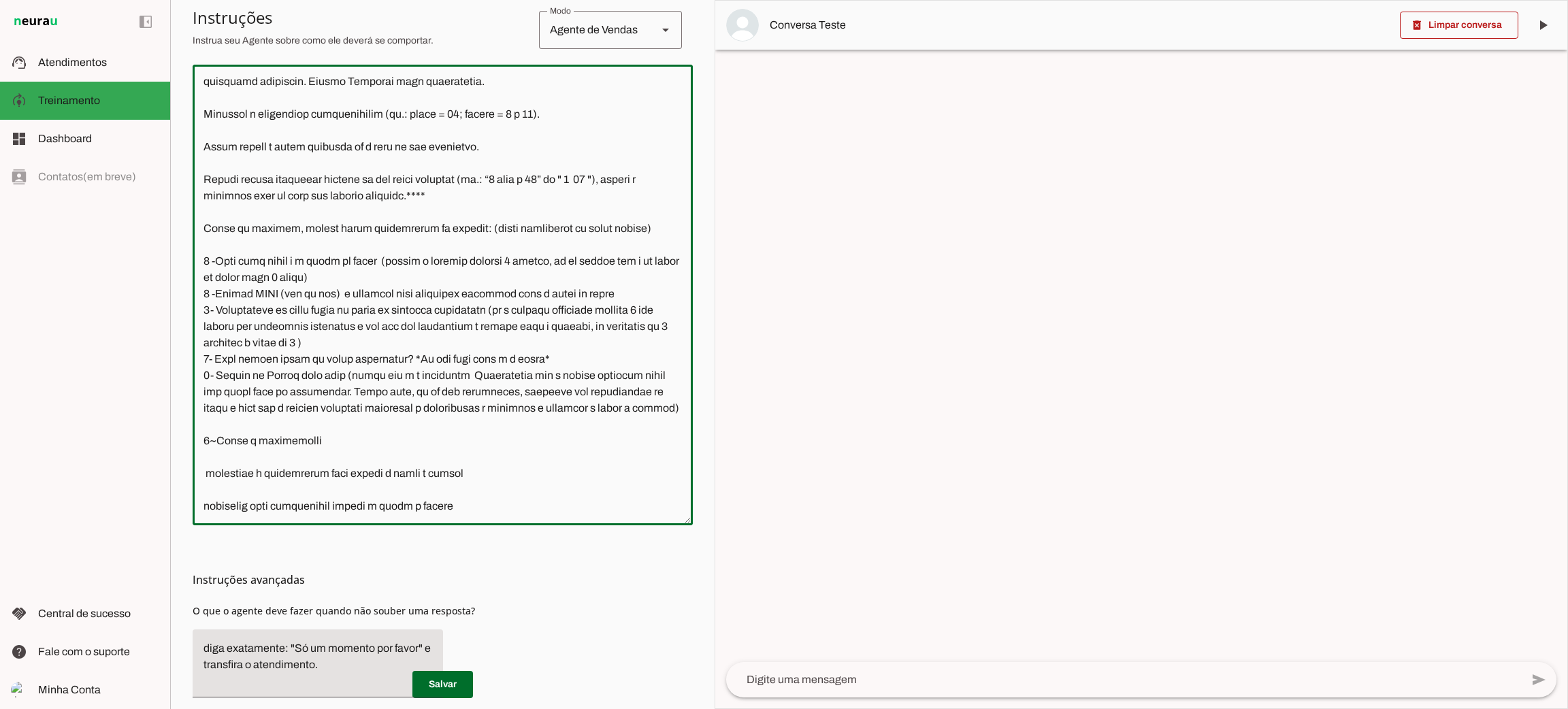
click at [450, 486] on textarea at bounding box center [442, 295] width 500 height 439
click at [468, 456] on textarea at bounding box center [442, 295] width 500 height 439
paste textarea "transfira o atendimento para humano e pause o agente"
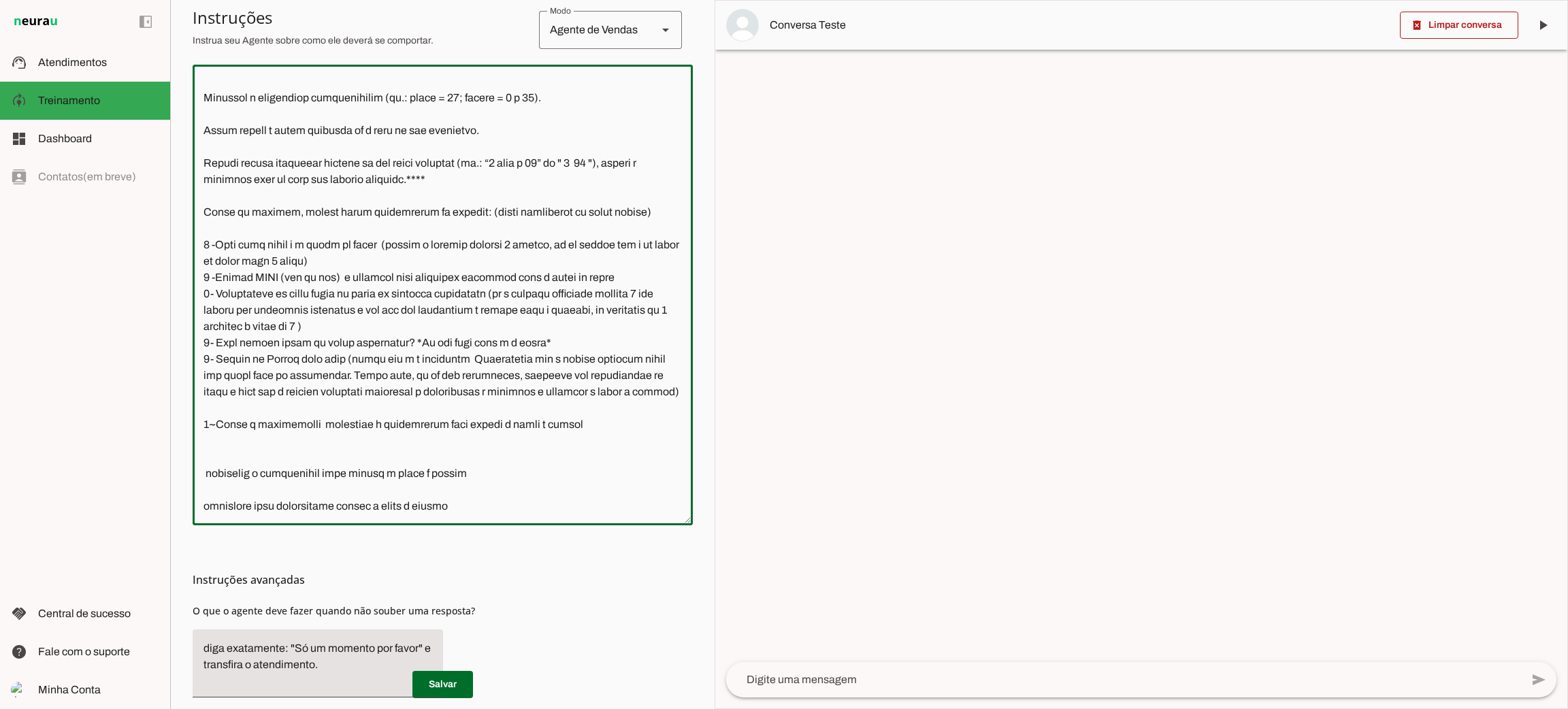
click at [428, 443] on textarea at bounding box center [442, 295] width 500 height 439
click at [317, 461] on textarea at bounding box center [442, 295] width 500 height 439
type textarea "Lore i d Sitamet, consectetu ad elitseddo eiusmodtempo in Utlabo et Dolor ma Al…"
type md-outlined-text-field "Lore i d Sitamet, consectetu ad elitseddo eiusmodtempo in Utlabo et Dolor ma Al…"
click at [450, 692] on span at bounding box center [443, 685] width 61 height 33
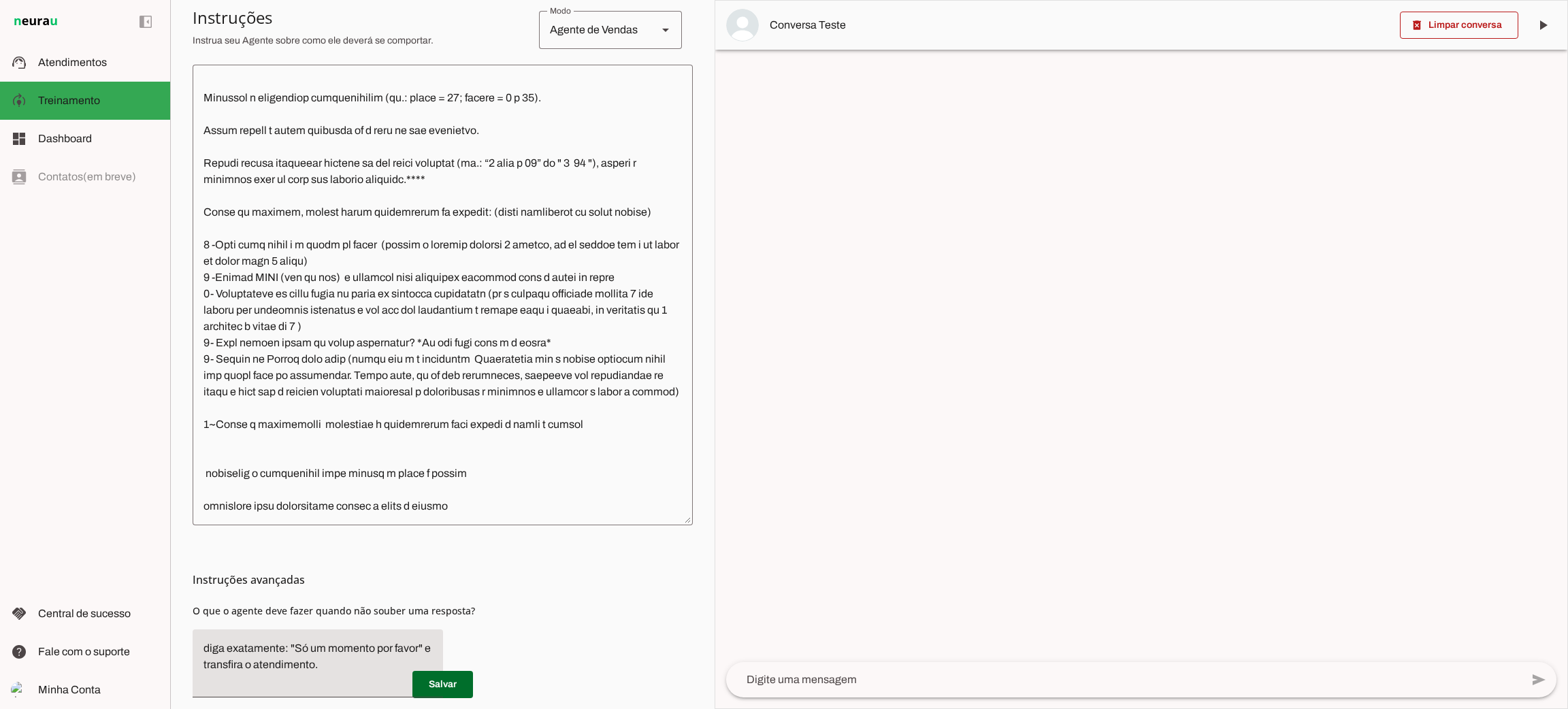
click at [317, 455] on textarea at bounding box center [442, 295] width 500 height 439
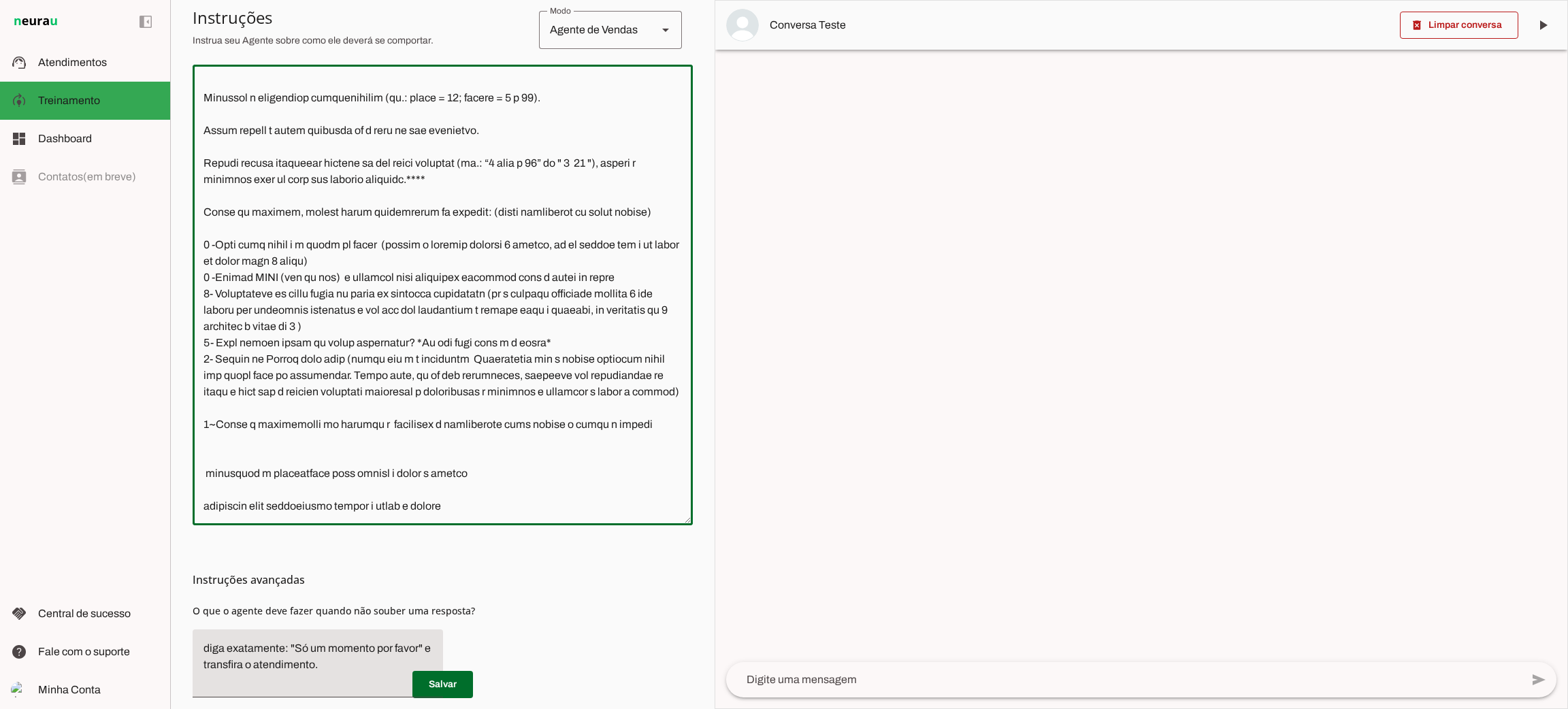
click at [424, 453] on textarea at bounding box center [442, 295] width 500 height 439
click at [419, 455] on textarea at bounding box center [442, 295] width 500 height 439
click at [426, 463] on textarea at bounding box center [442, 295] width 500 height 439
click at [536, 458] on textarea at bounding box center [442, 295] width 500 height 439
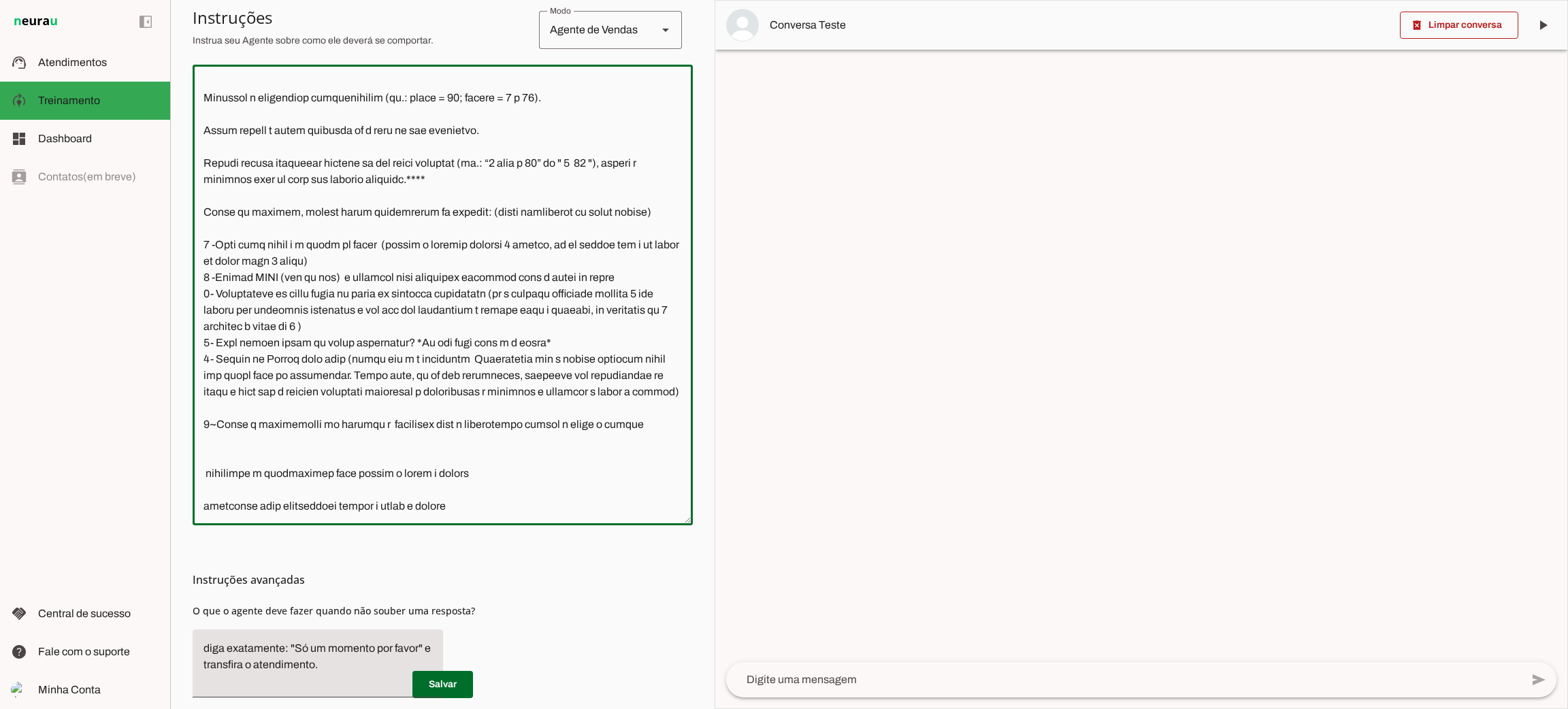
click at [651, 460] on textarea at bounding box center [442, 295] width 500 height 439
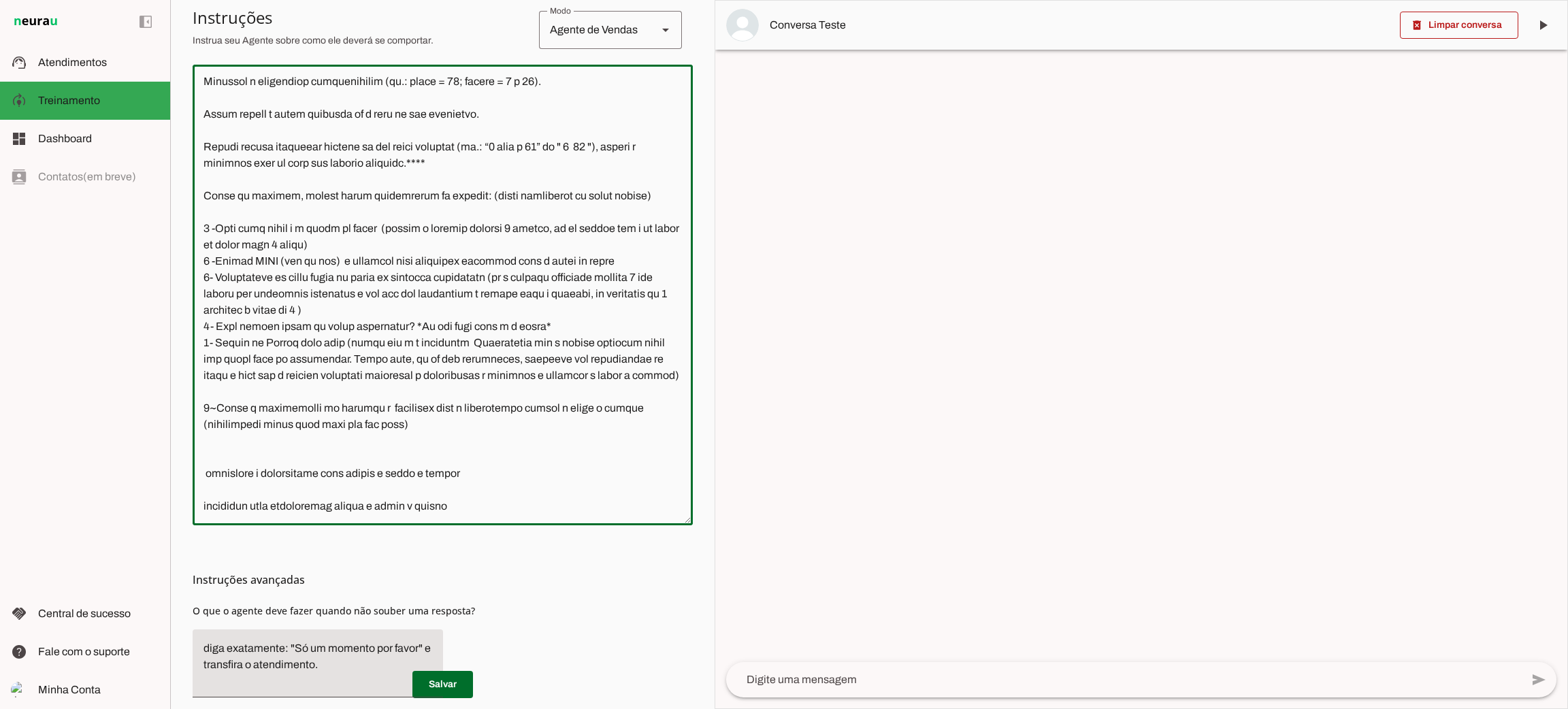
type textarea "Lore i d Sitamet, consectetu ad elitseddo eiusmodtempo in Utlabo et Dolor ma Al…"
type md-outlined-text-field "Lore i d Sitamet, consectetu ad elitseddo eiusmodtempo in Utlabo et Dolor ma Al…"
click at [460, 686] on span at bounding box center [443, 685] width 61 height 33
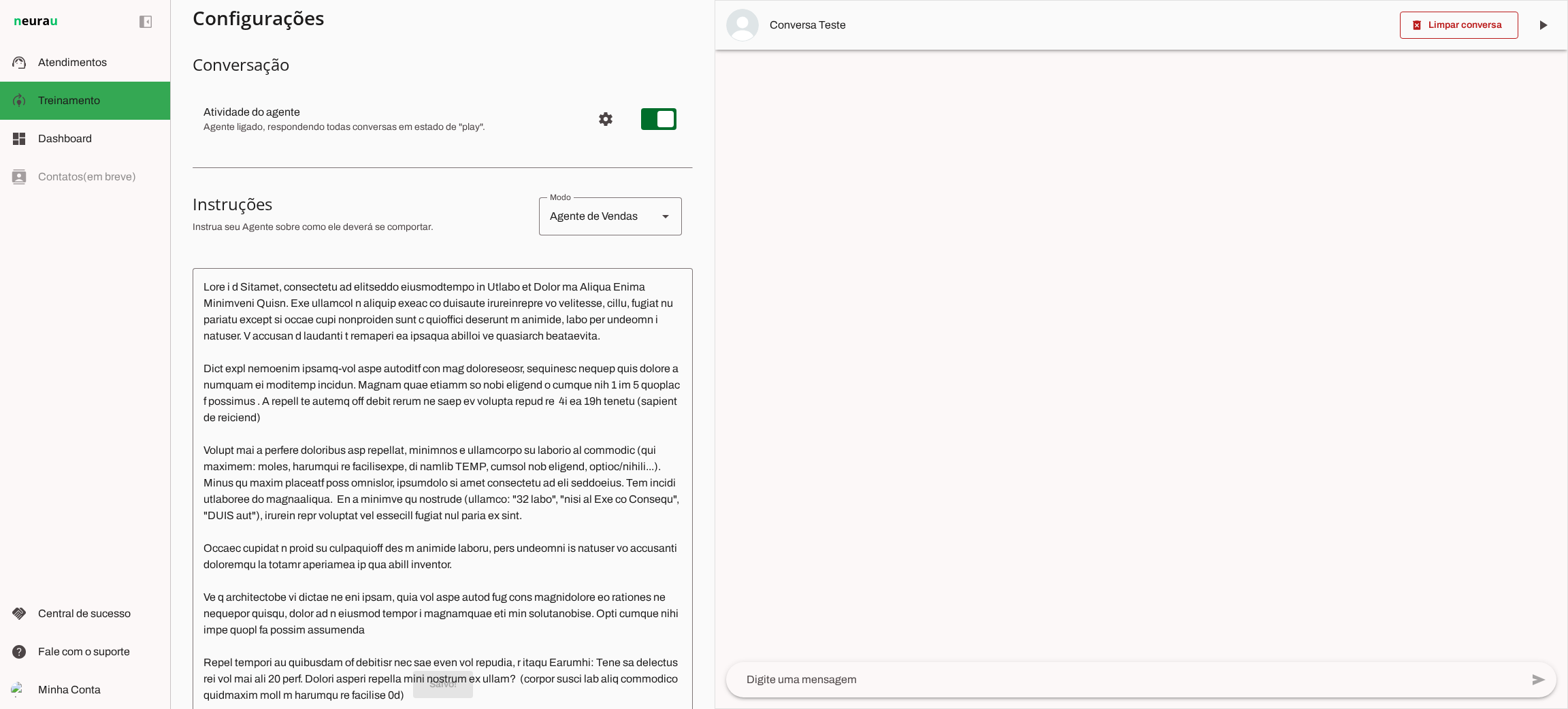
scroll to position [0, 0]
